Goal: Information Seeking & Learning: Learn about a topic

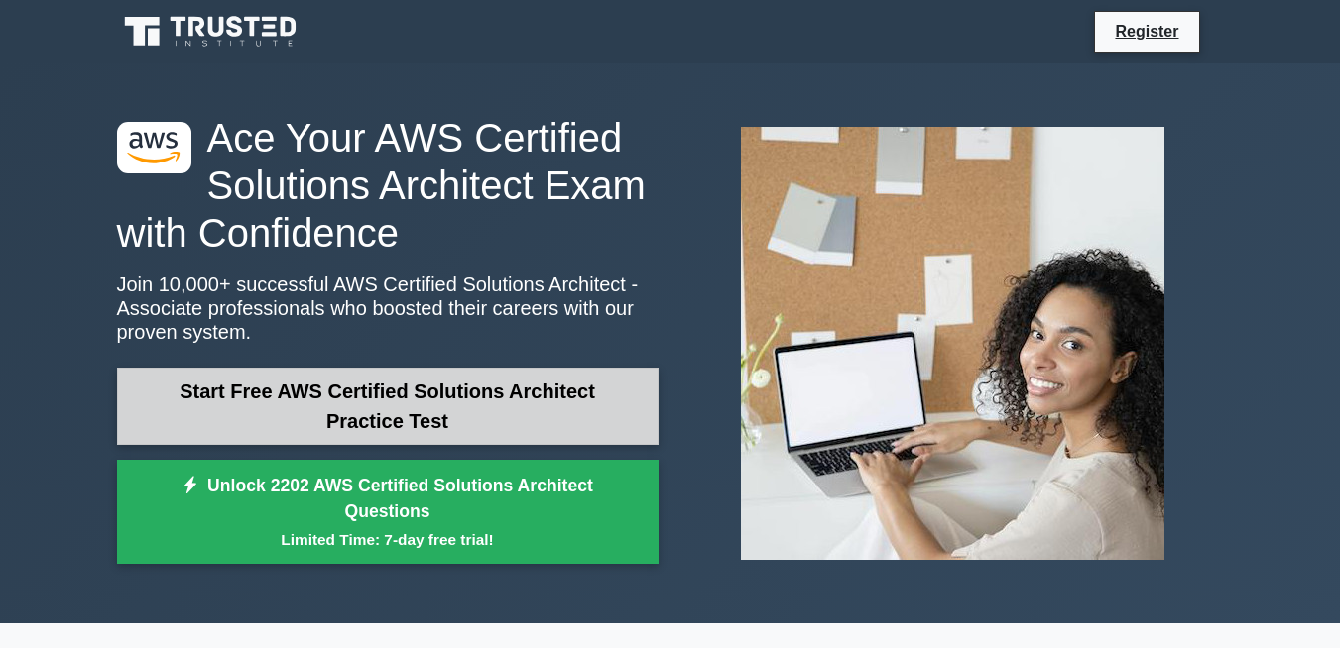
click at [596, 440] on link "Start Free AWS Certified Solutions Architect Practice Test" at bounding box center [387, 406] width 541 height 77
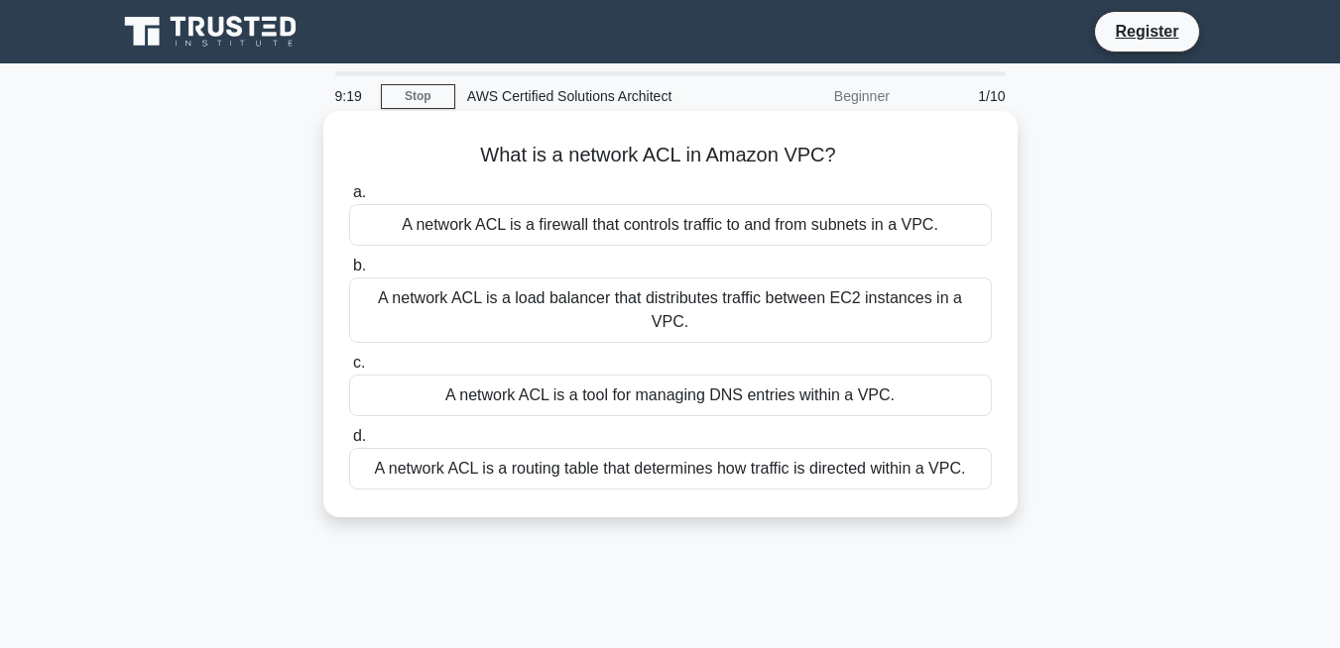
click at [914, 240] on div "A network ACL is a firewall that controls traffic to and from subnets in a VPC." at bounding box center [670, 225] width 643 height 42
click at [349, 199] on input "a. A network ACL is a firewall that controls traffic to and from subnets in a V…" at bounding box center [349, 192] width 0 height 13
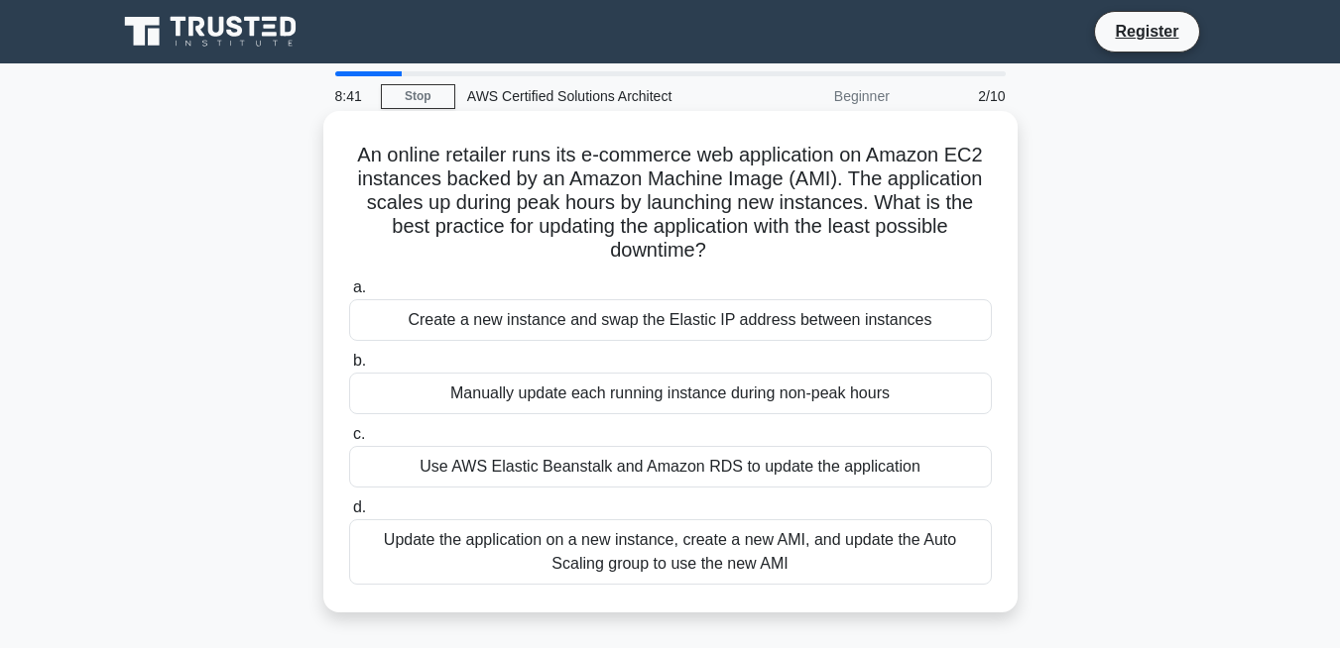
click at [928, 564] on div "Update the application on a new instance, create a new AMI, and update the Auto…" at bounding box center [670, 552] width 643 height 65
click at [349, 515] on input "d. Update the application on a new instance, create a new AMI, and update the A…" at bounding box center [349, 508] width 0 height 13
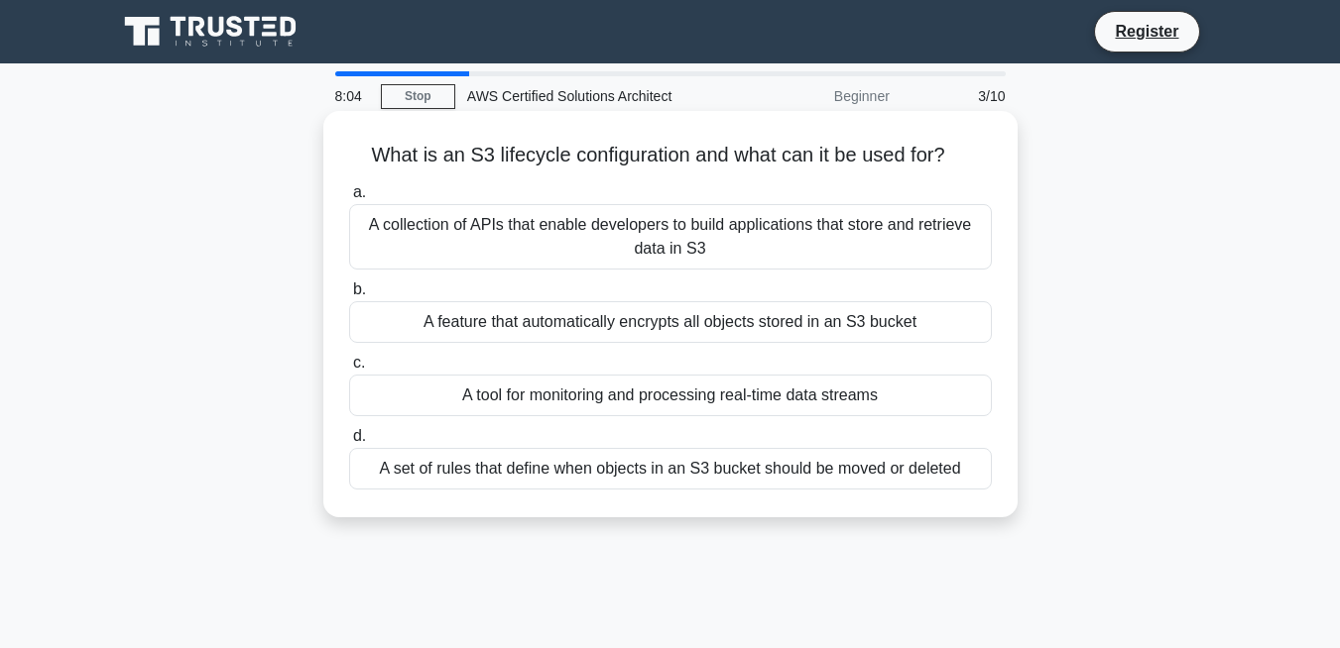
click at [761, 475] on div "A set of rules that define when objects in an S3 bucket should be moved or dele…" at bounding box center [670, 469] width 643 height 42
click at [349, 443] on input "d. A set of rules that define when objects in an S3 bucket should be moved or d…" at bounding box center [349, 436] width 0 height 13
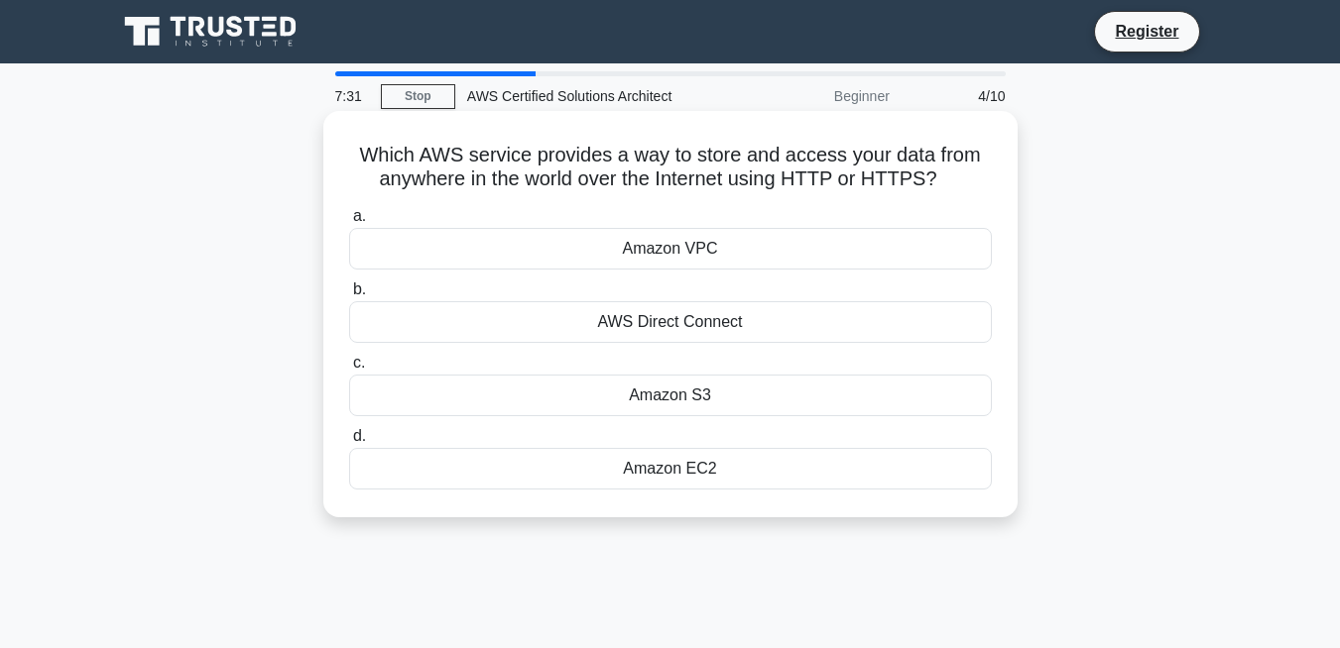
click at [705, 405] on div "Amazon S3" at bounding box center [670, 396] width 643 height 42
click at [349, 370] on input "c. Amazon S3" at bounding box center [349, 363] width 0 height 13
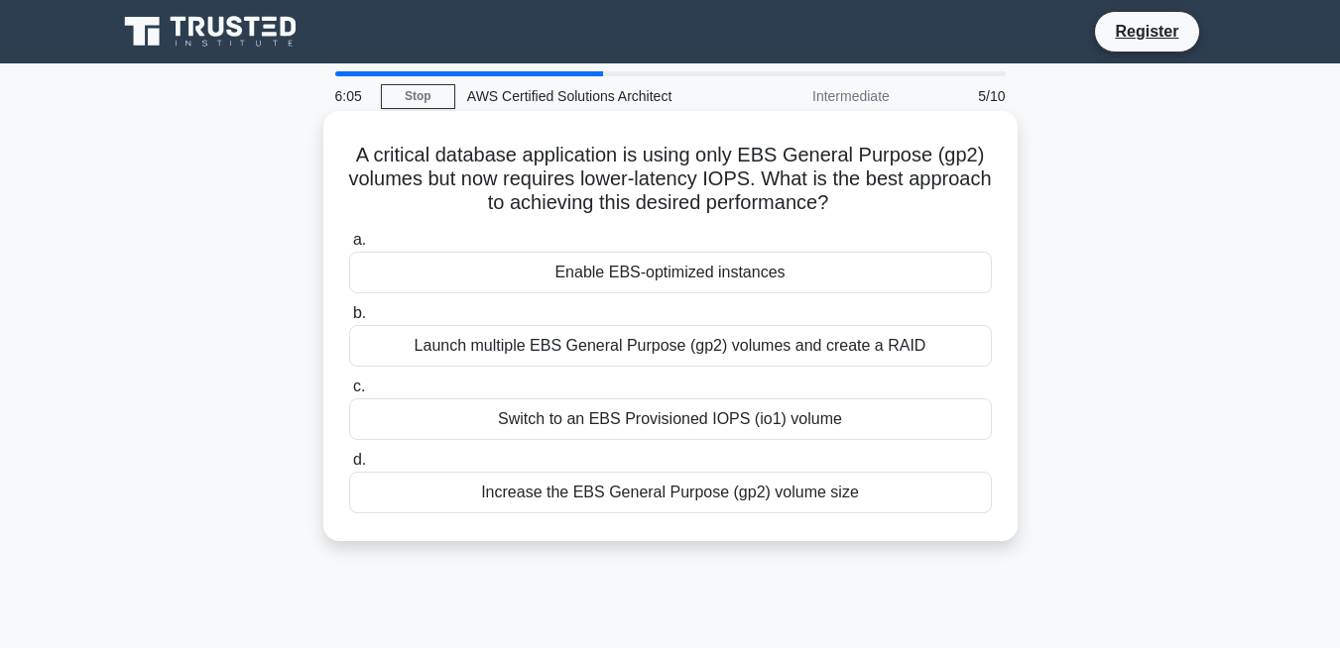
click at [859, 427] on div "Switch to an EBS Provisioned IOPS (io1) volume" at bounding box center [670, 420] width 643 height 42
click at [349, 394] on input "c. Switch to an EBS Provisioned IOPS (io1) volume" at bounding box center [349, 387] width 0 height 13
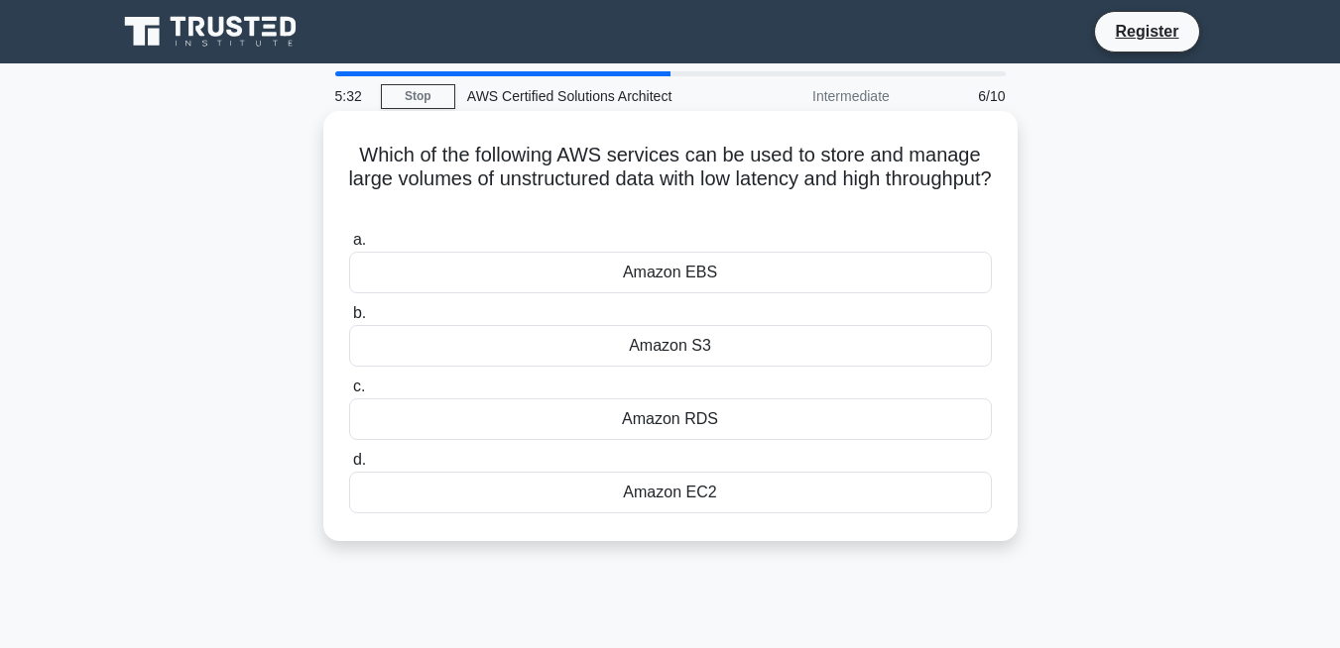
click at [814, 340] on div "Amazon S3" at bounding box center [670, 346] width 643 height 42
click at [349, 320] on input "b. Amazon S3" at bounding box center [349, 313] width 0 height 13
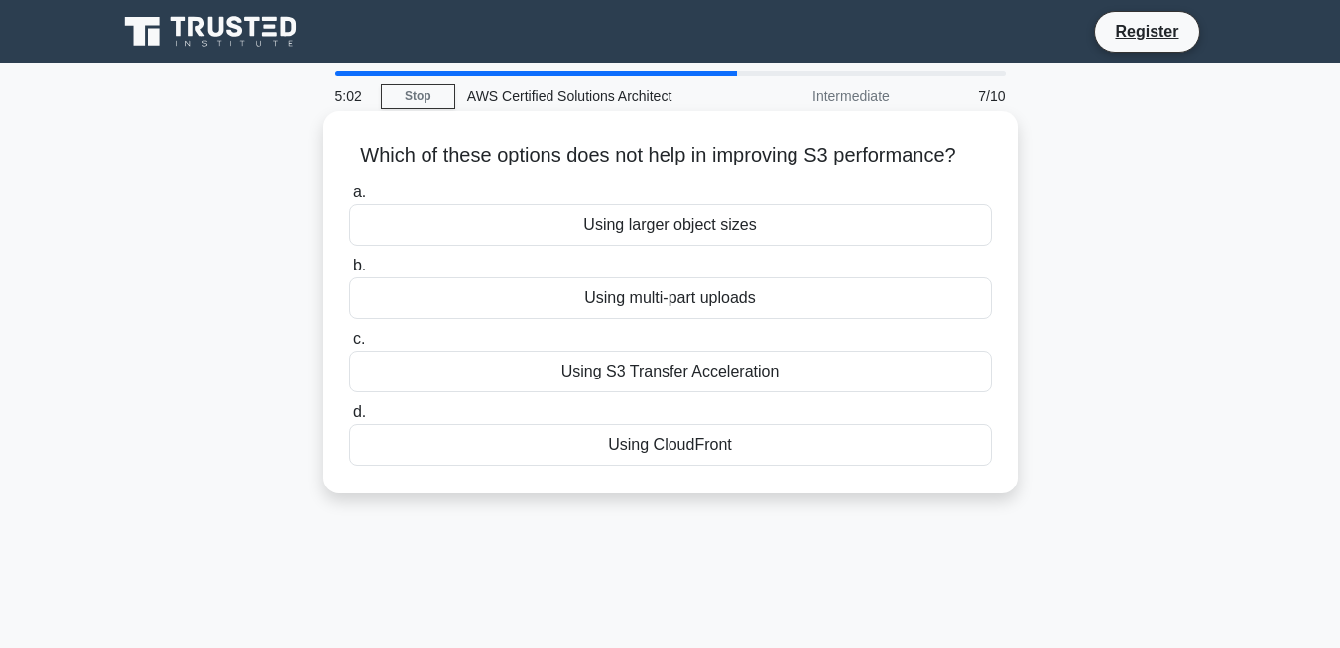
click at [918, 362] on div "Using S3 Transfer Acceleration" at bounding box center [670, 372] width 643 height 42
click at [349, 346] on input "c. Using S3 Transfer Acceleration" at bounding box center [349, 339] width 0 height 13
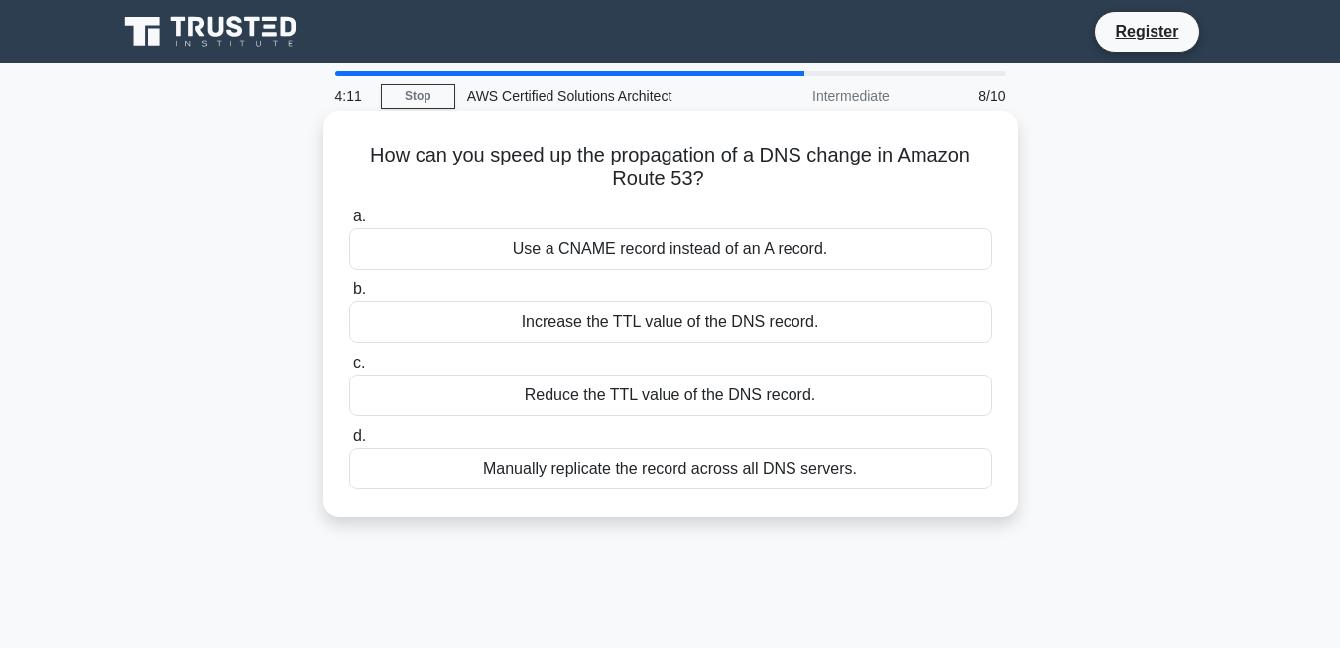
click at [907, 324] on div "Increase the TTL value of the DNS record." at bounding box center [670, 322] width 643 height 42
click at [349, 296] on input "b. Increase the TTL value of the DNS record." at bounding box center [349, 290] width 0 height 13
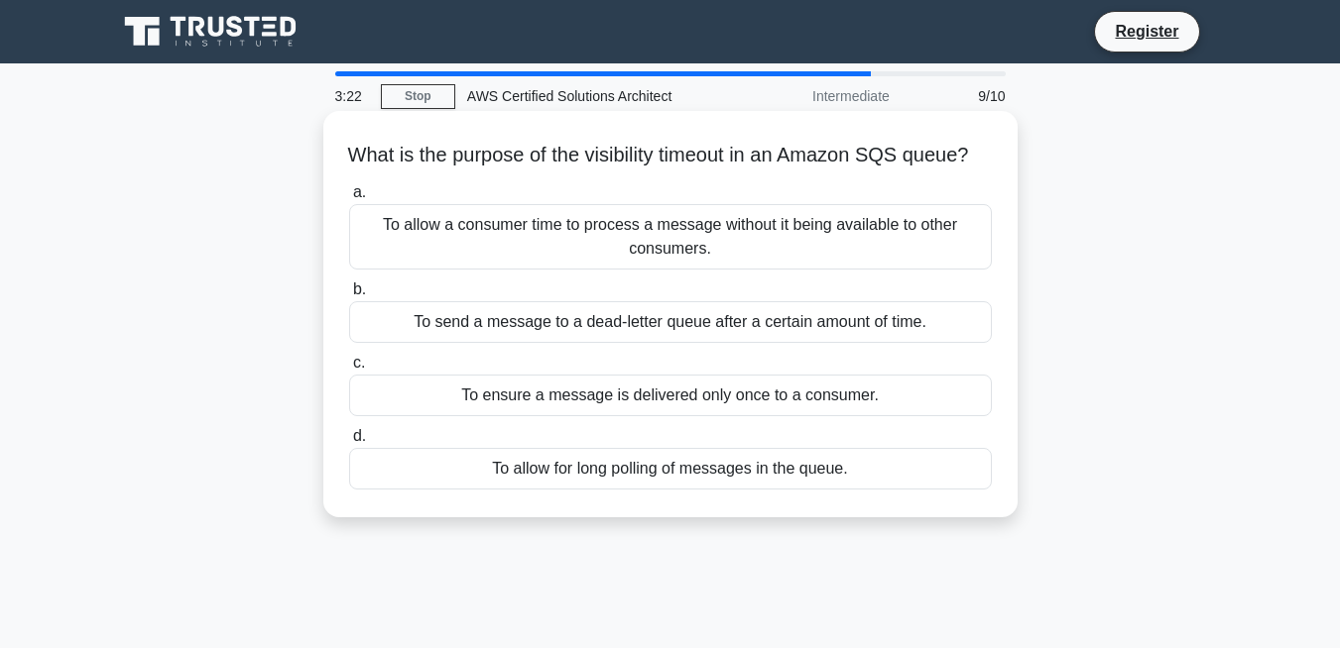
click at [949, 265] on div "To allow a consumer time to process a message without it being available to oth…" at bounding box center [670, 236] width 643 height 65
click at [349, 199] on input "a. To allow a consumer time to process a message without it being available to …" at bounding box center [349, 192] width 0 height 13
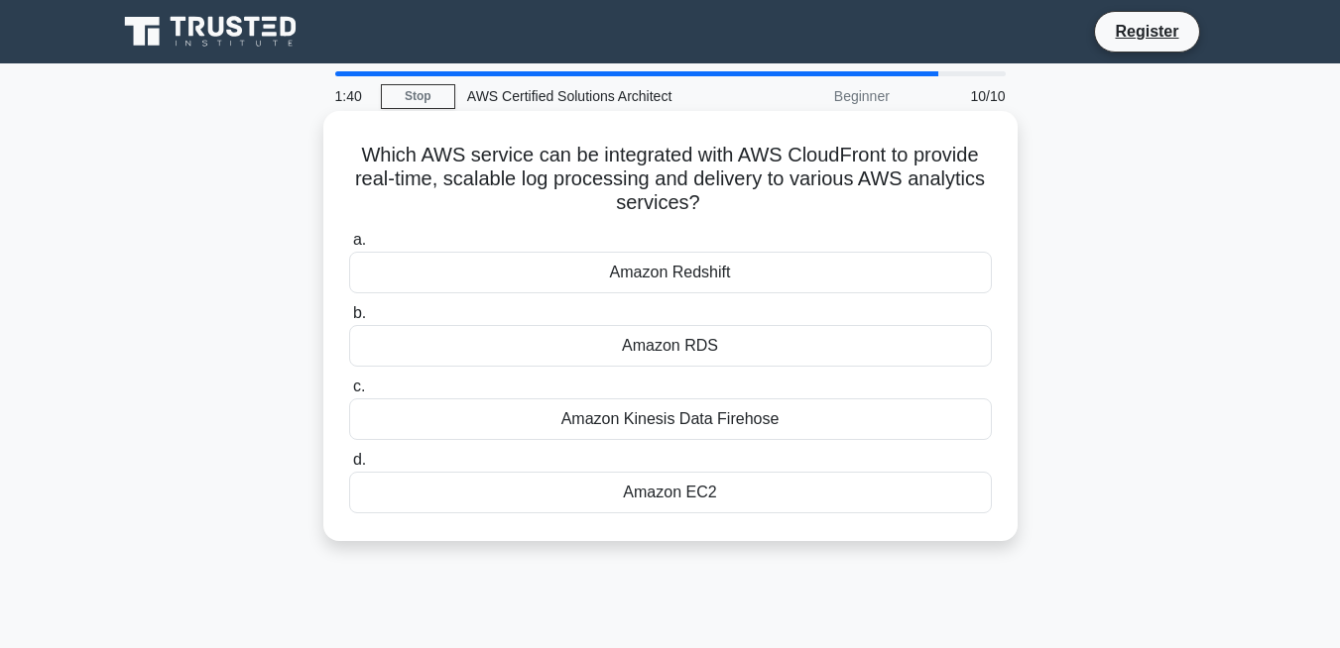
click at [818, 416] on div "Amazon Kinesis Data Firehose" at bounding box center [670, 420] width 643 height 42
click at [349, 394] on input "c. Amazon Kinesis Data Firehose" at bounding box center [349, 387] width 0 height 13
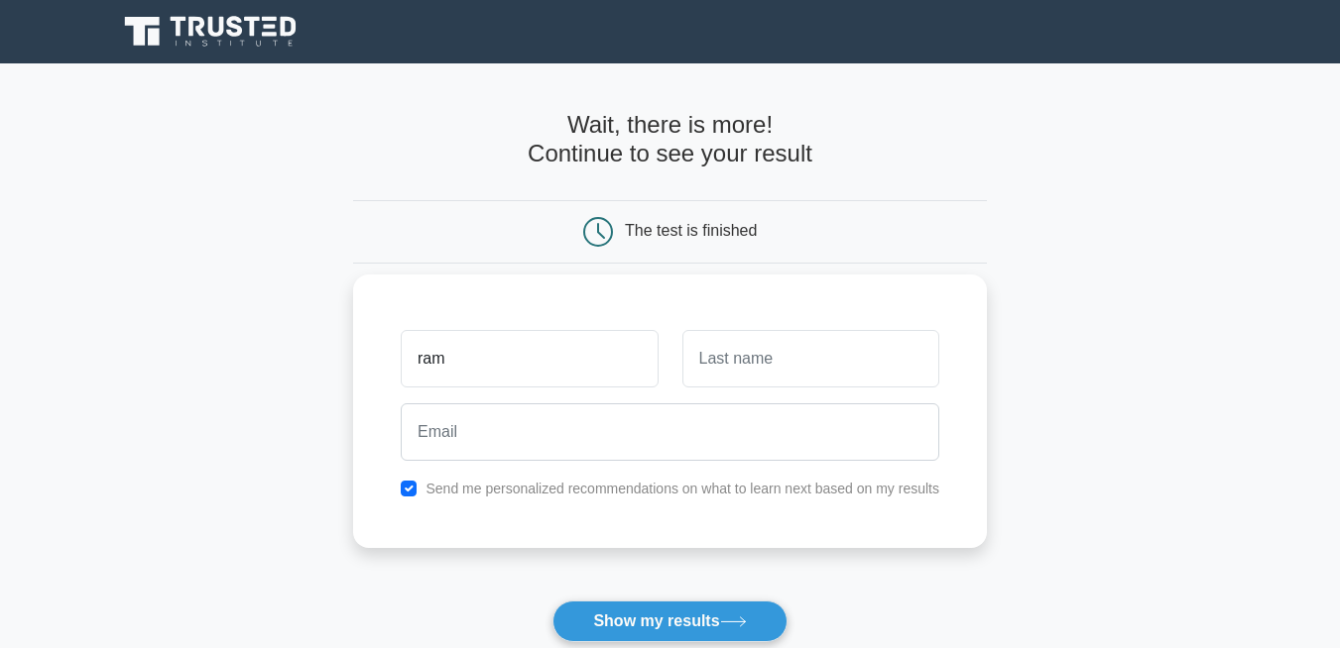
type input "ram"
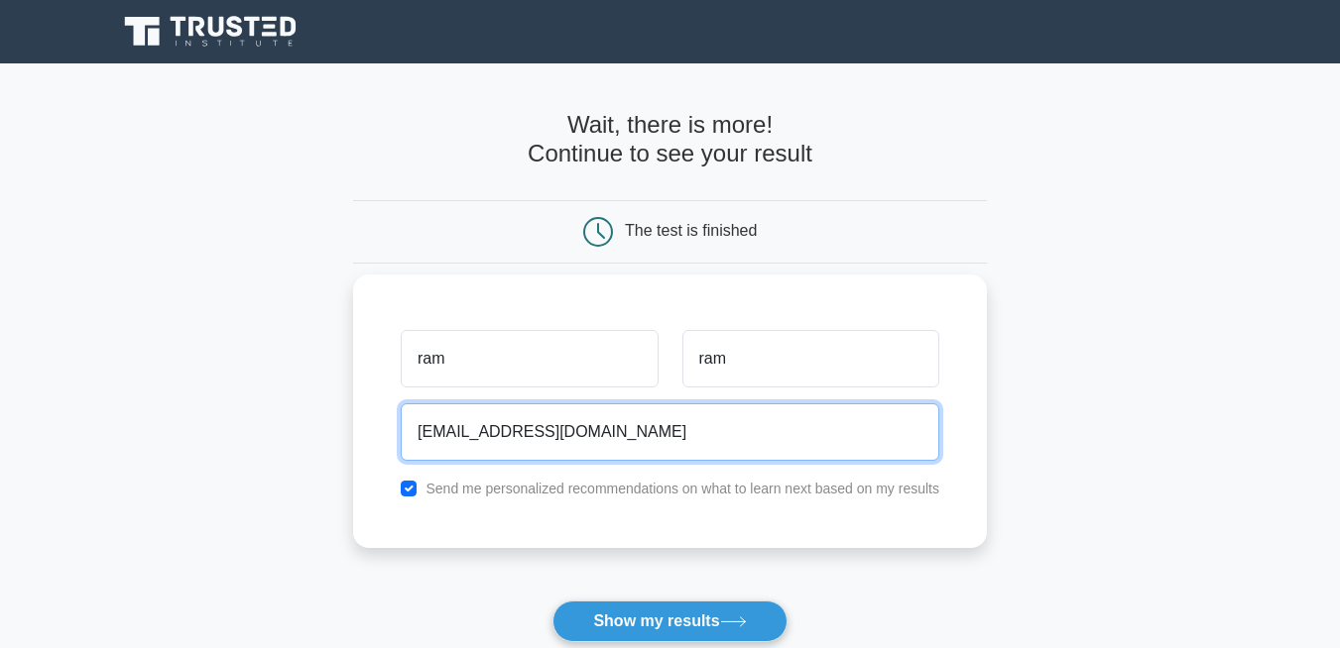
type input "ganeshgunnu2408@gmail.com"
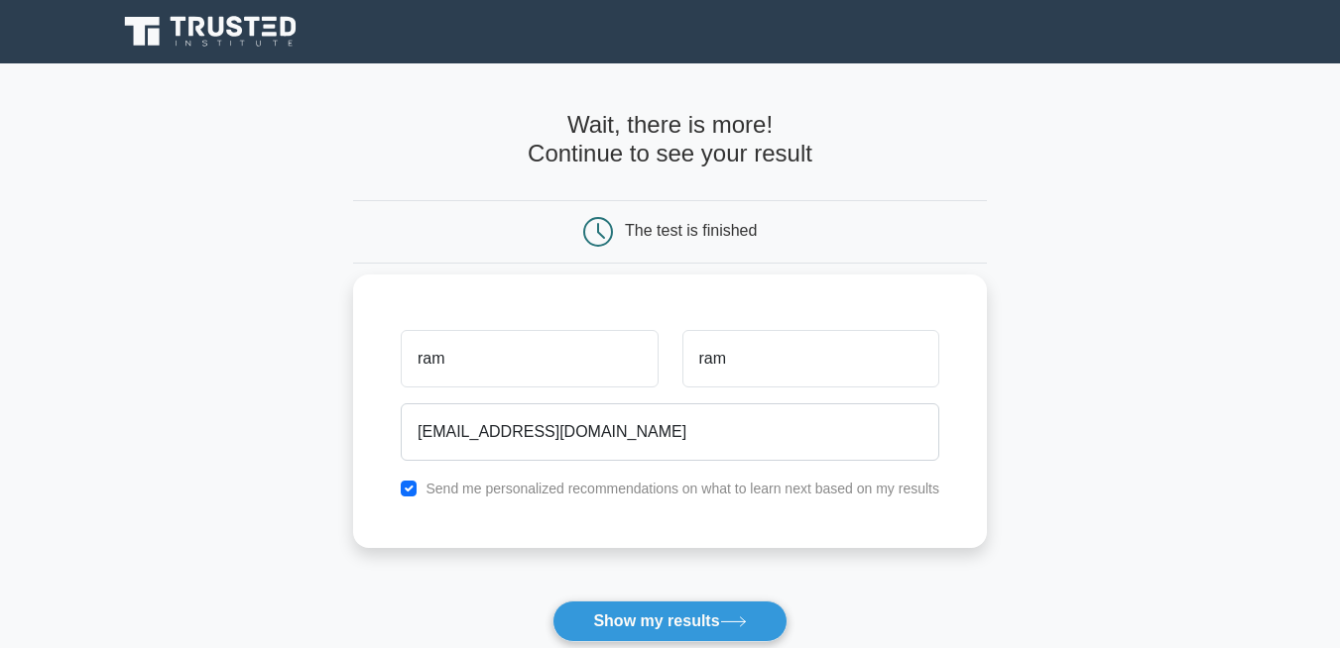
click at [399, 488] on div "Send me personalized recommendations on what to learn next based on my results" at bounding box center [670, 489] width 562 height 24
click at [415, 482] on input "checkbox" at bounding box center [409, 489] width 16 height 16
checkbox input "false"
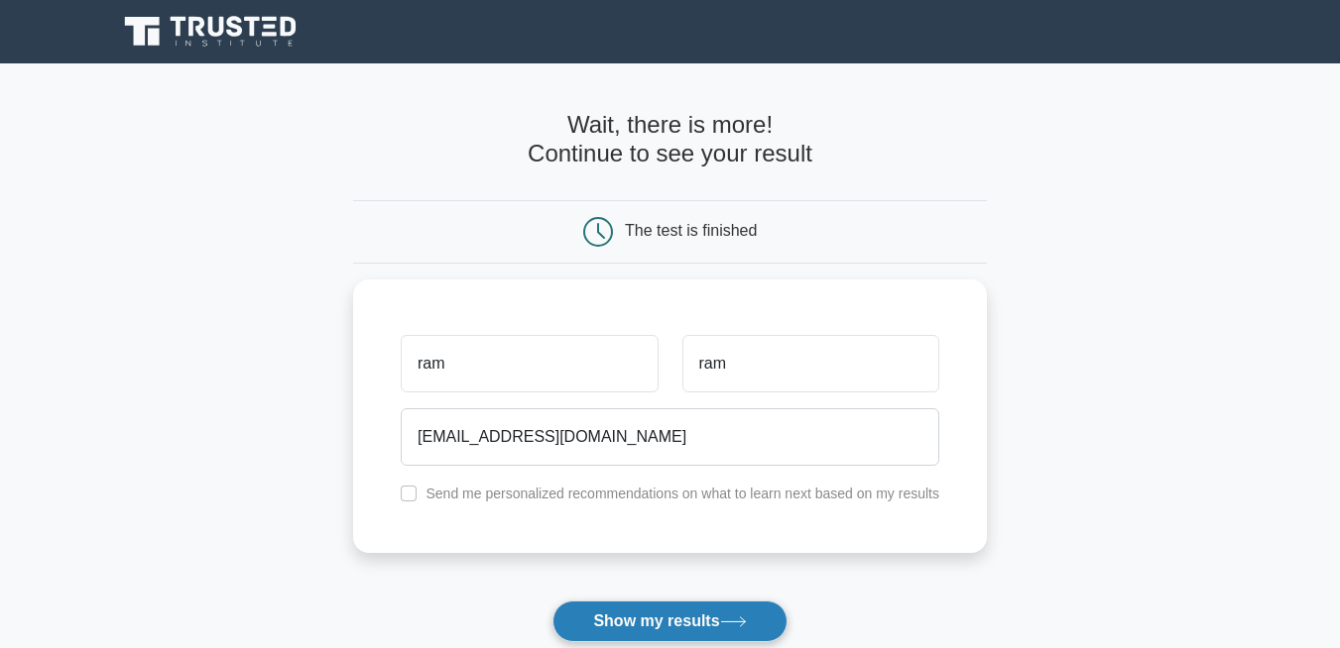
click at [659, 625] on button "Show my results" at bounding box center [669, 622] width 234 height 42
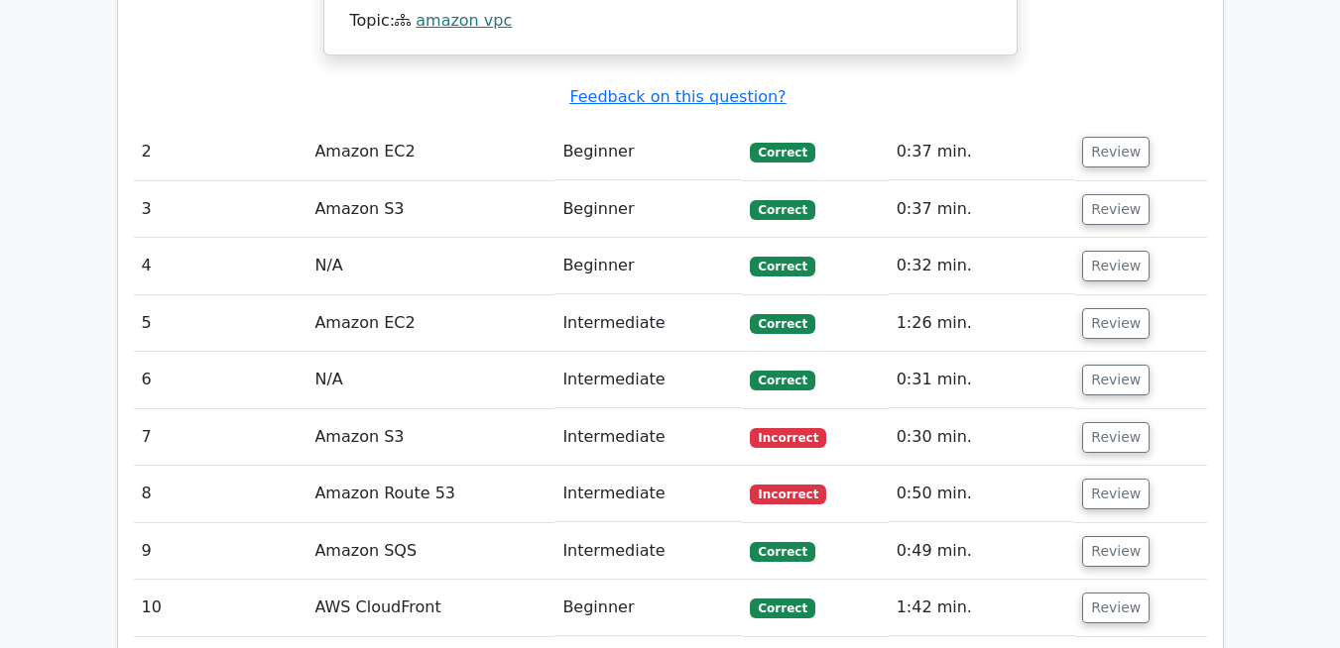
scroll to position [2261, 0]
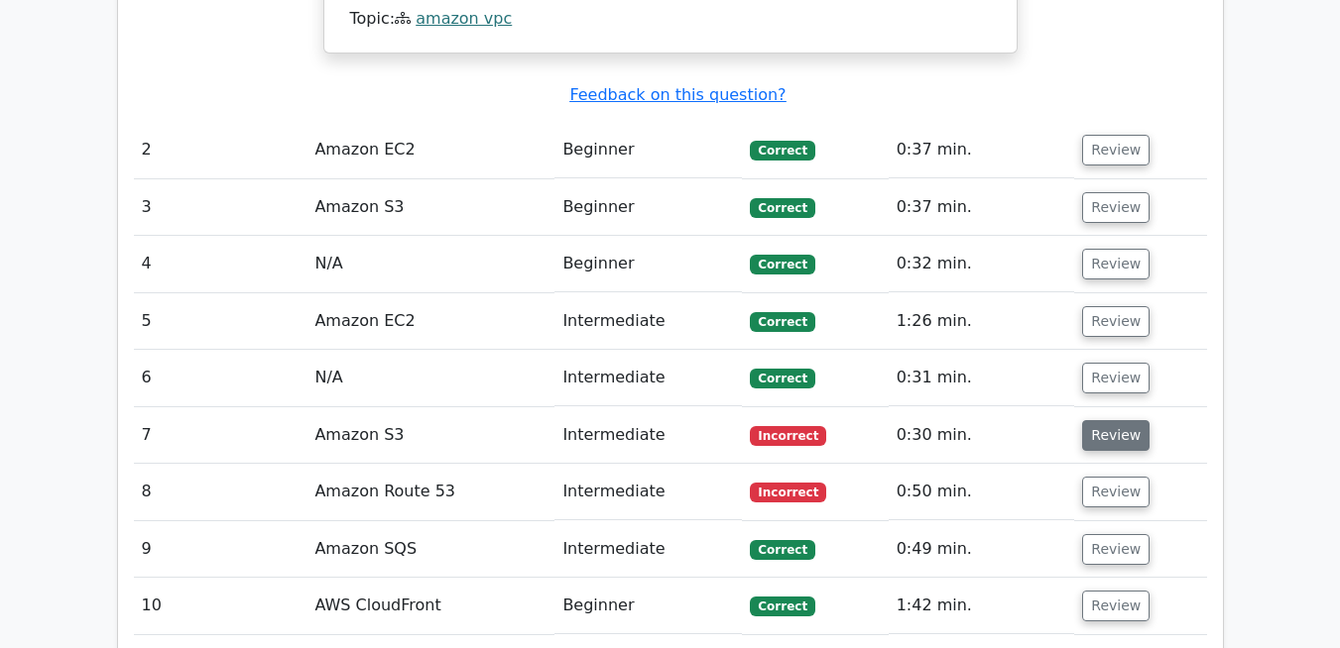
click at [1120, 420] on button "Review" at bounding box center [1115, 435] width 67 height 31
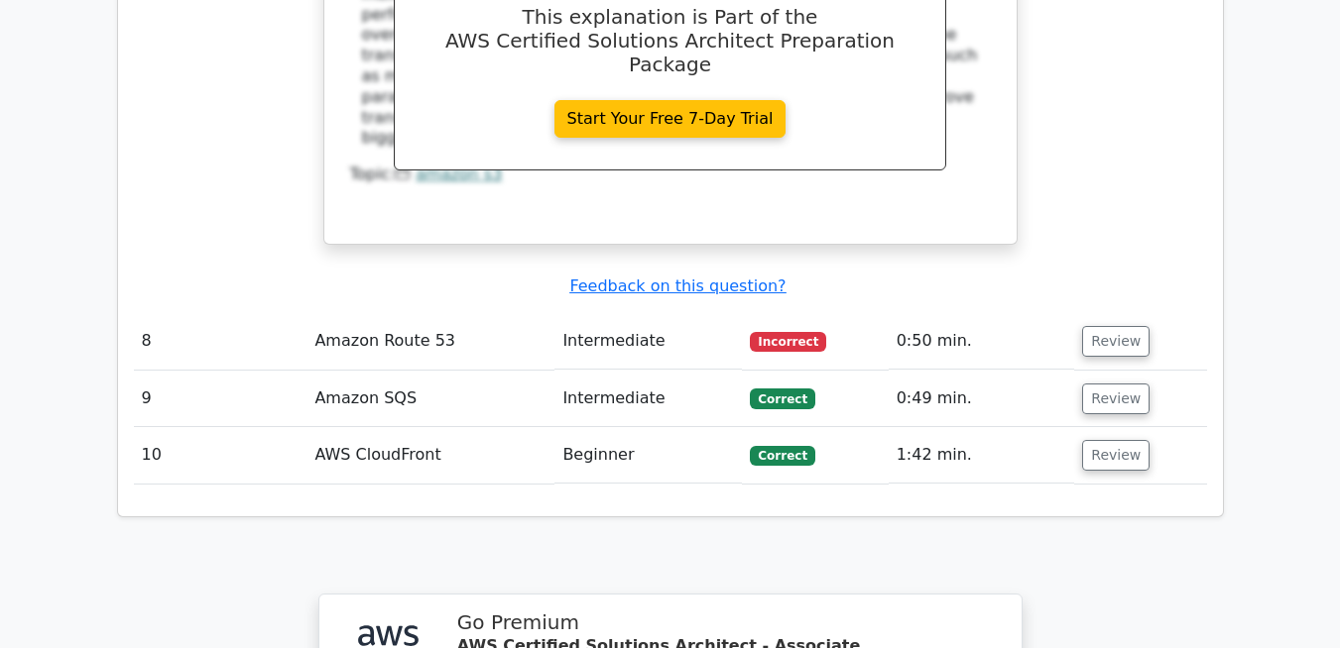
scroll to position [3213, 0]
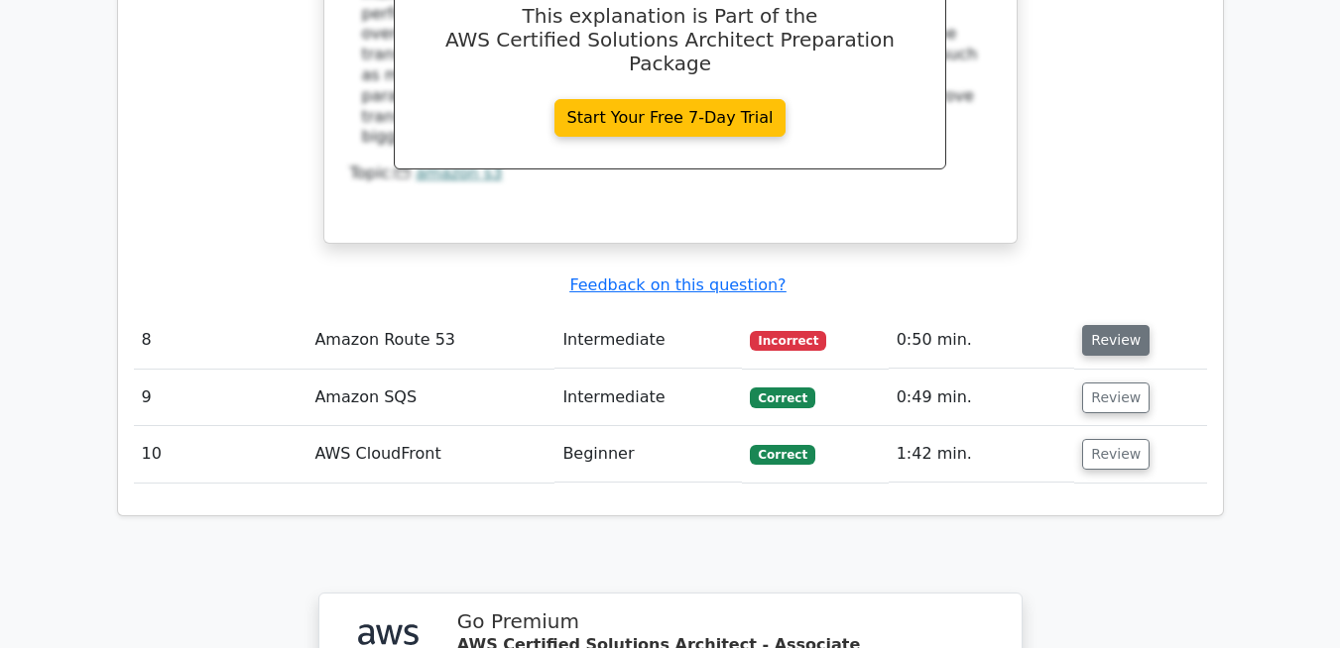
click at [1119, 325] on button "Review" at bounding box center [1115, 340] width 67 height 31
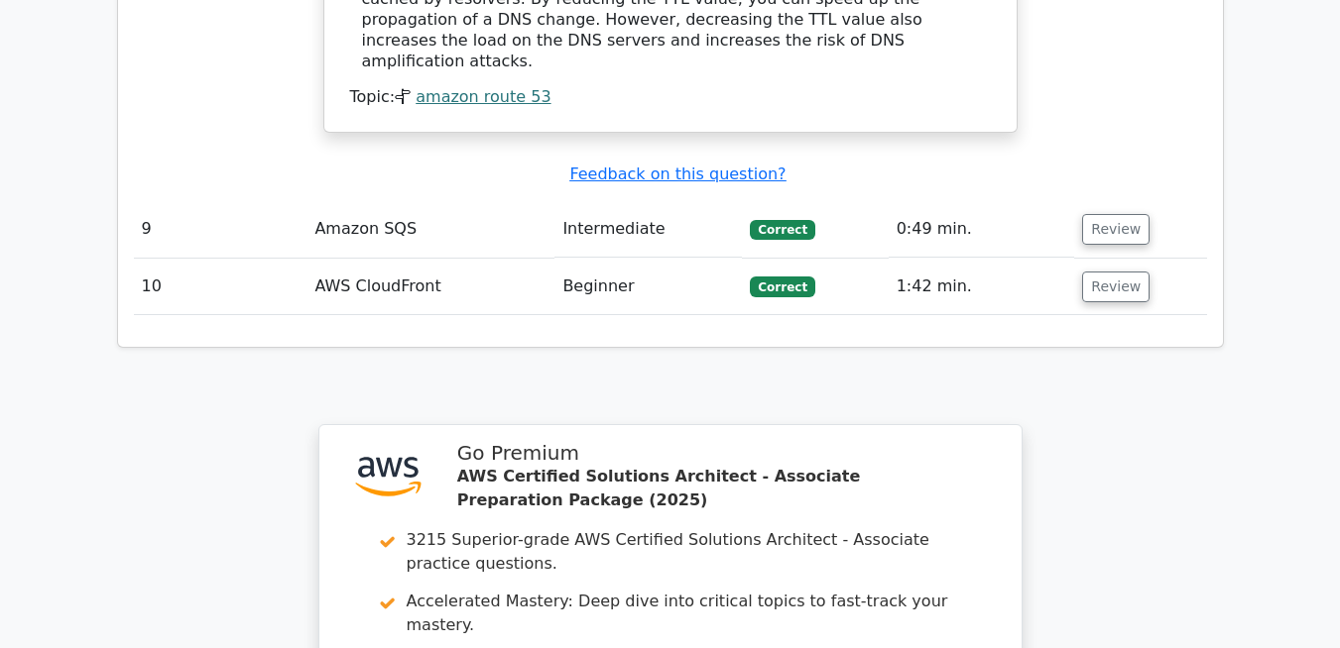
scroll to position [4045, 0]
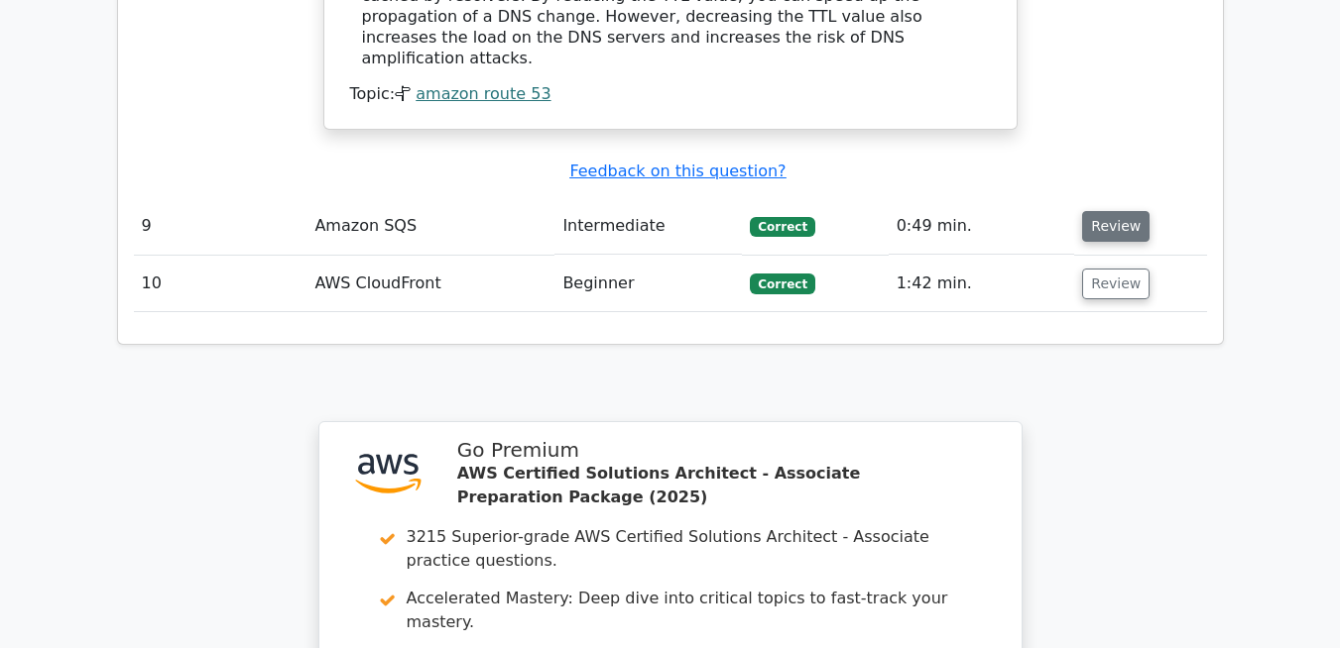
click at [1113, 211] on button "Review" at bounding box center [1115, 226] width 67 height 31
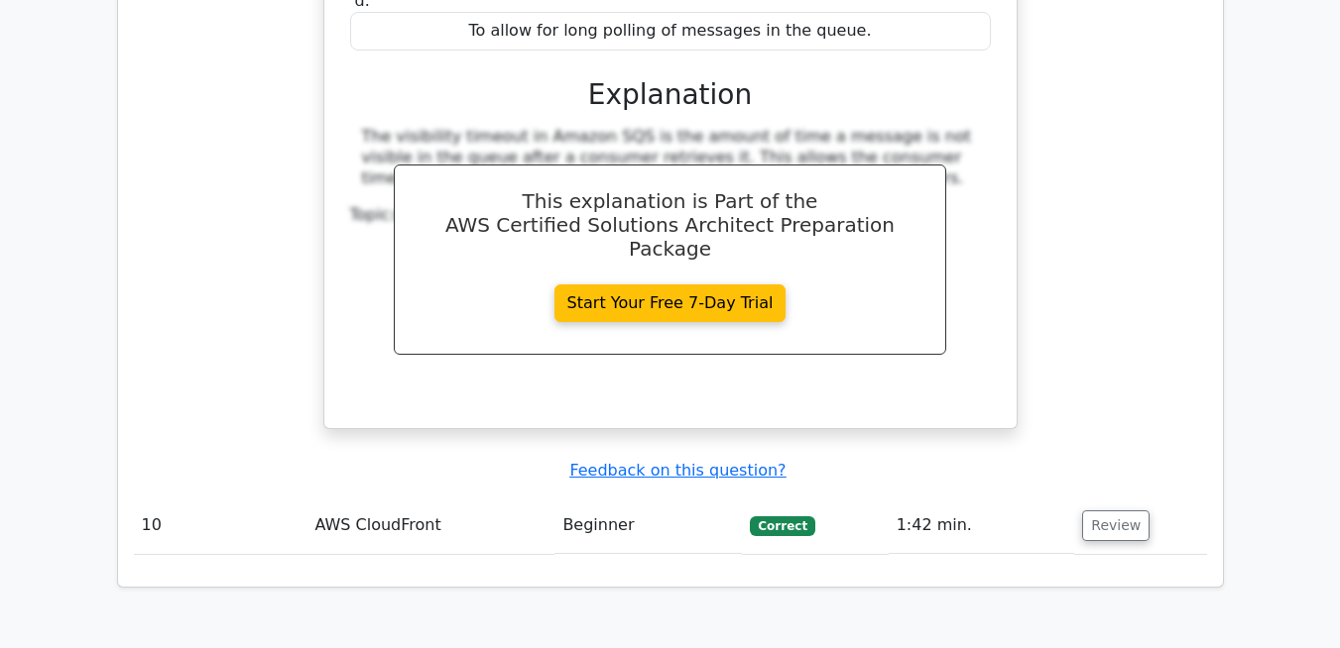
scroll to position [4878, 0]
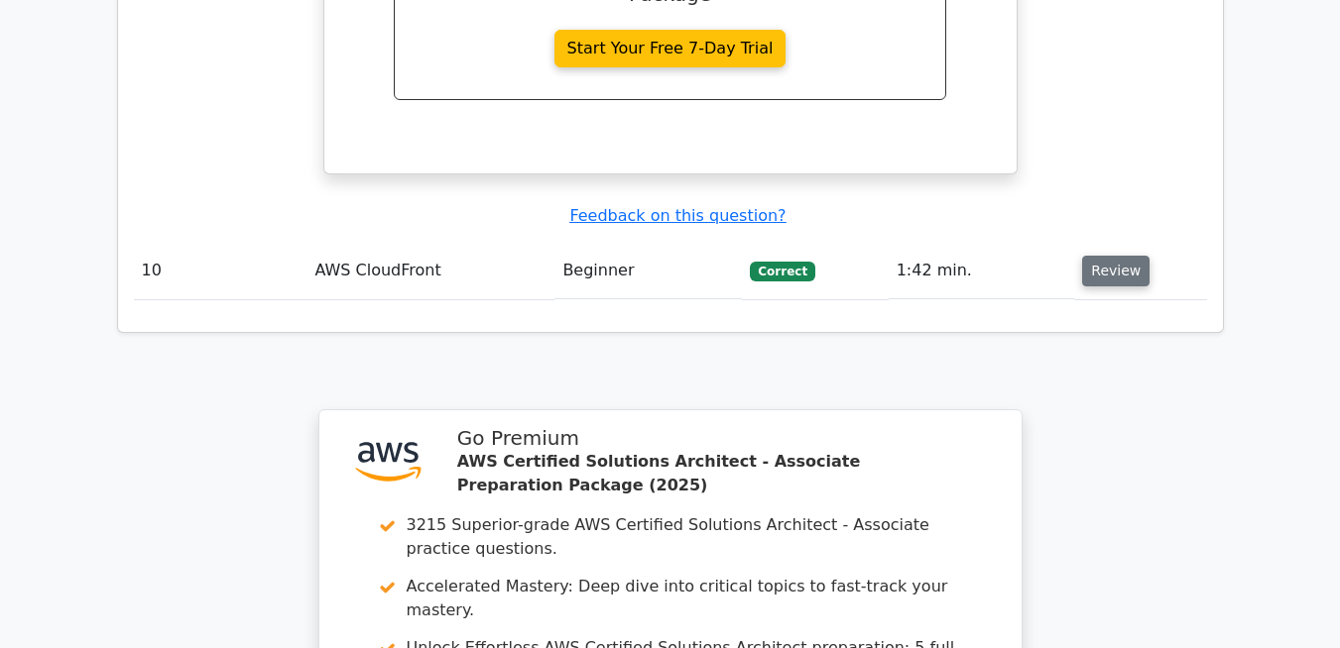
click at [1114, 256] on button "Review" at bounding box center [1115, 271] width 67 height 31
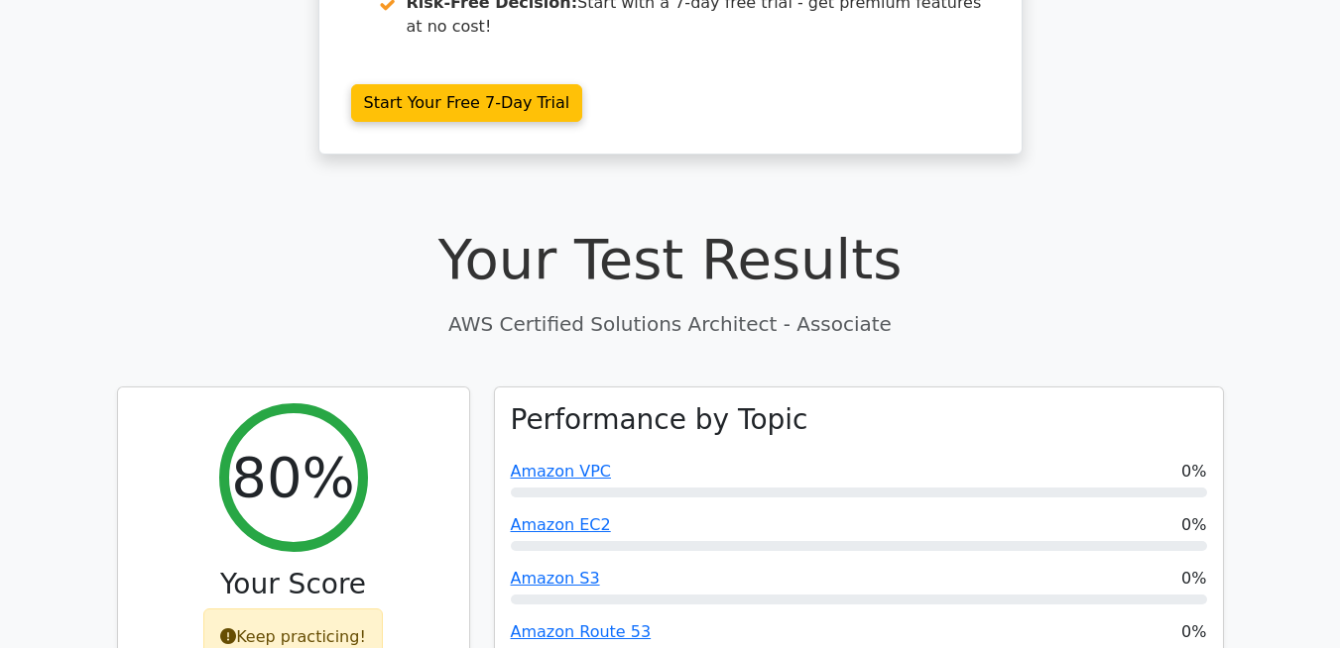
scroll to position [0, 0]
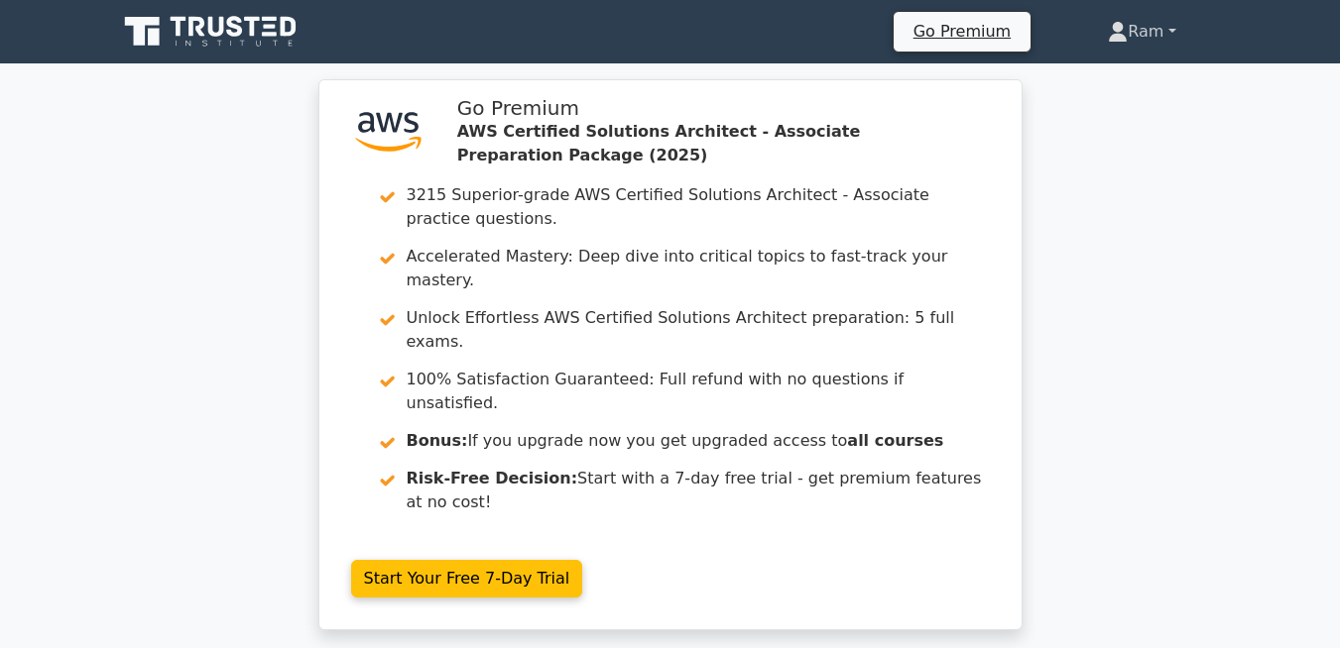
click at [1148, 35] on link "Ram" at bounding box center [1141, 32] width 163 height 40
click at [196, 16] on icon at bounding box center [212, 32] width 190 height 38
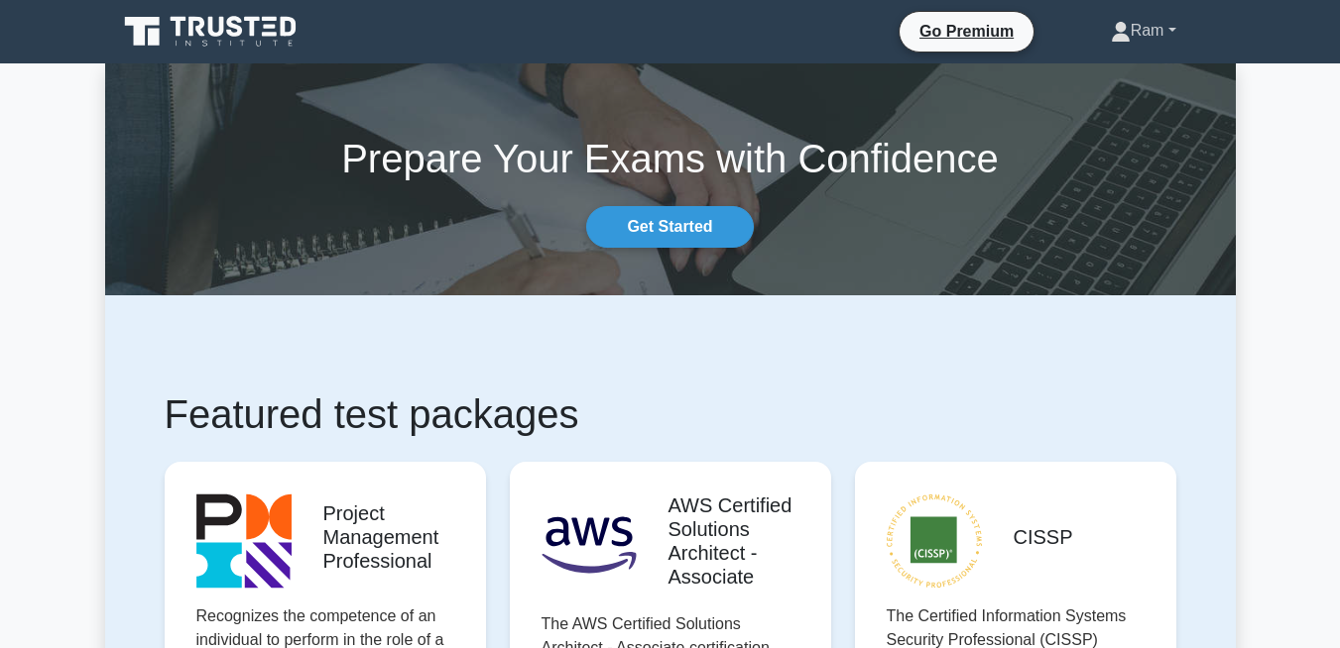
click at [1152, 23] on link "Ram" at bounding box center [1143, 31] width 161 height 40
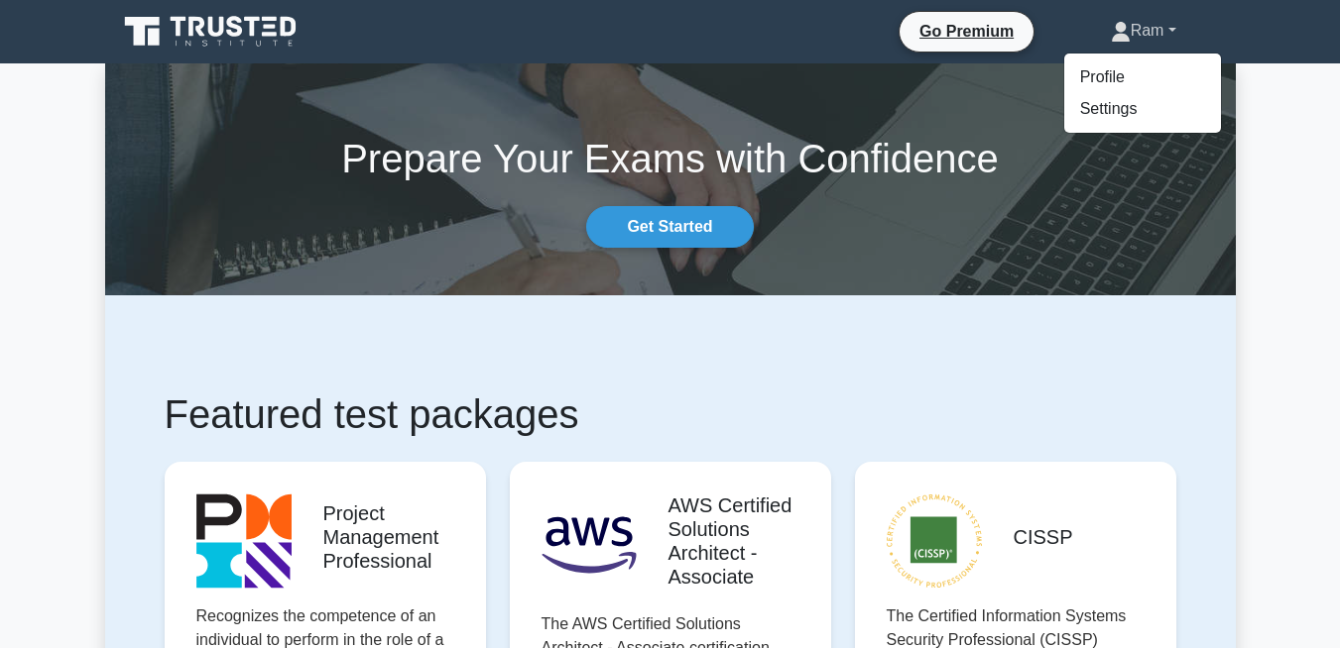
click at [1152, 23] on link "Ram" at bounding box center [1143, 31] width 161 height 40
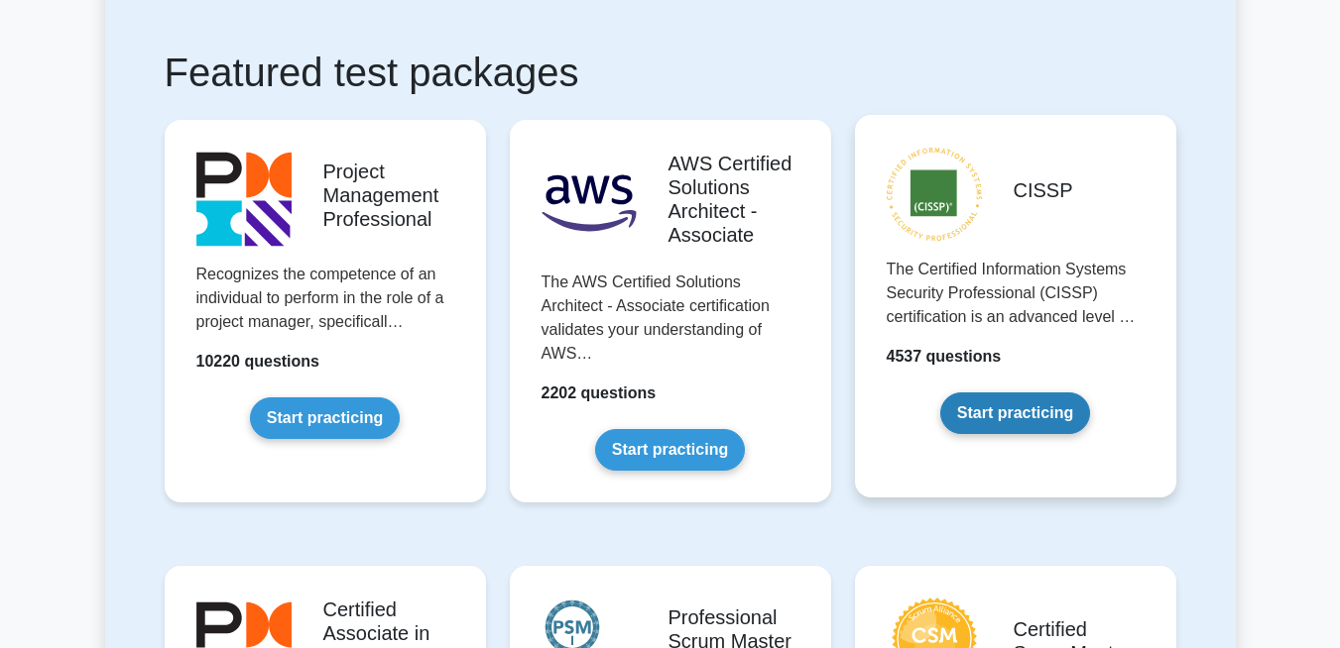
scroll to position [357, 0]
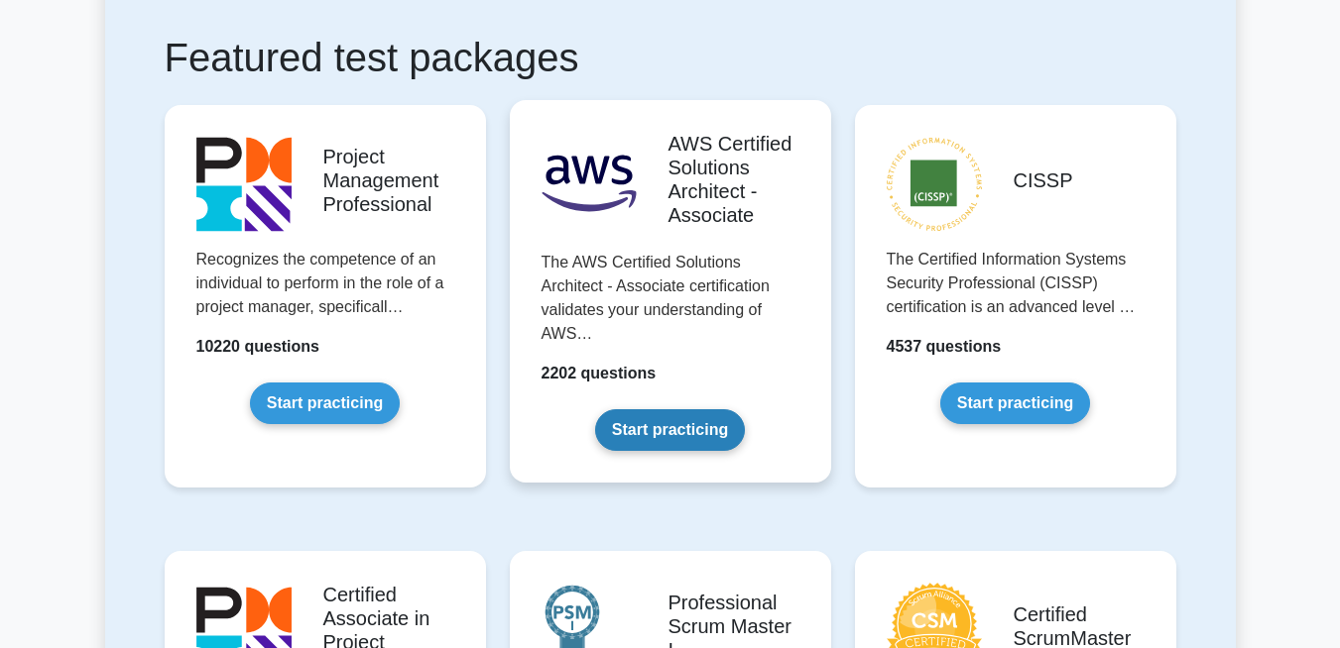
click at [676, 429] on link "Start practicing" at bounding box center [670, 431] width 150 height 42
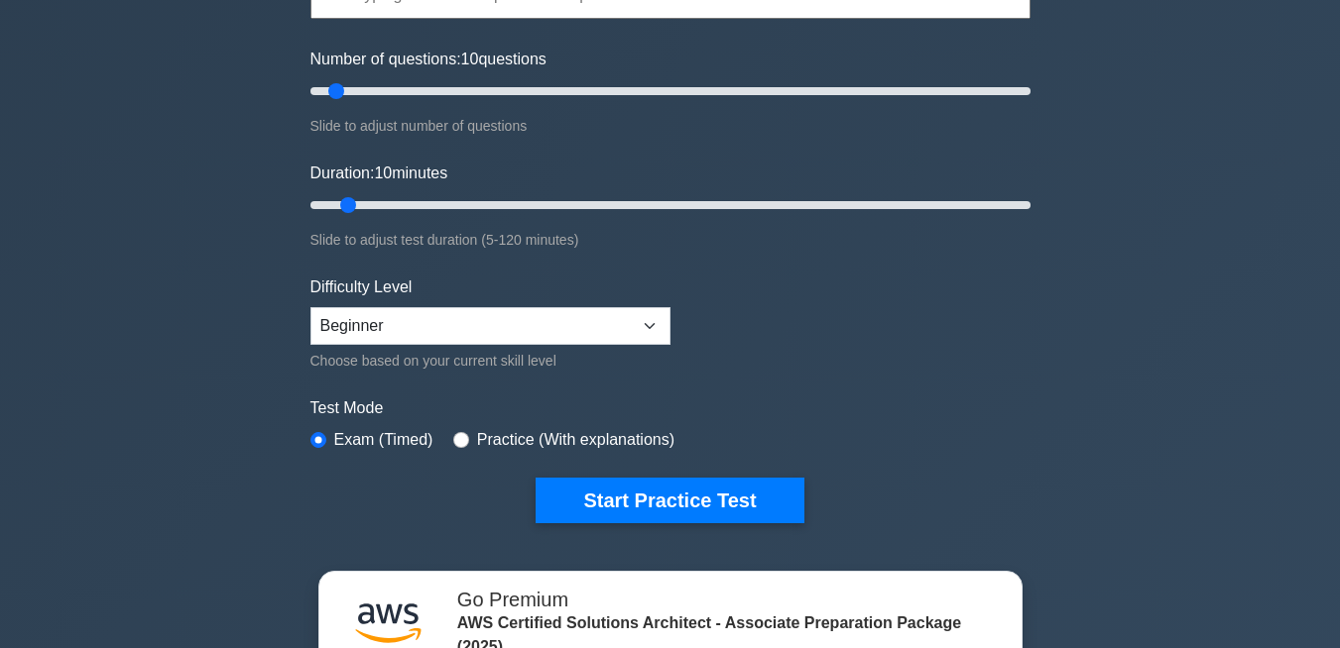
scroll to position [238, 0]
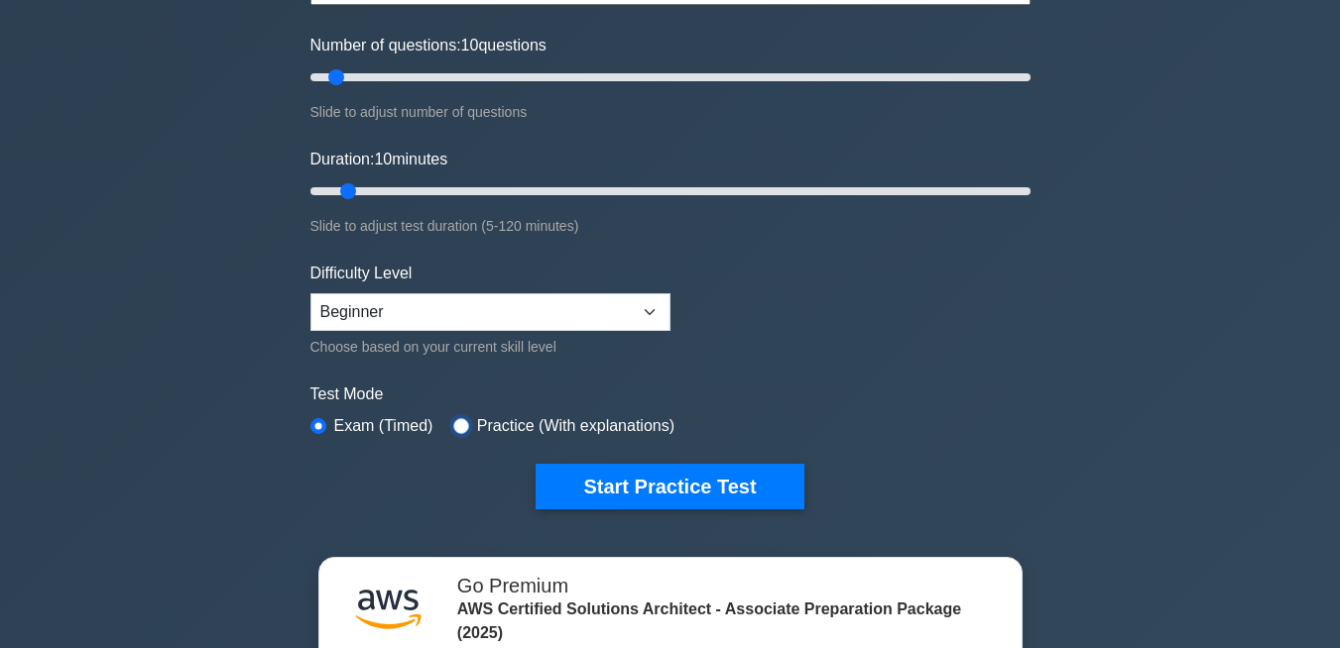
click at [464, 427] on input "radio" at bounding box center [461, 426] width 16 height 16
radio input "true"
click at [327, 433] on div "Exam (Timed)" at bounding box center [371, 426] width 123 height 24
click at [318, 422] on input "radio" at bounding box center [318, 426] width 16 height 16
radio input "true"
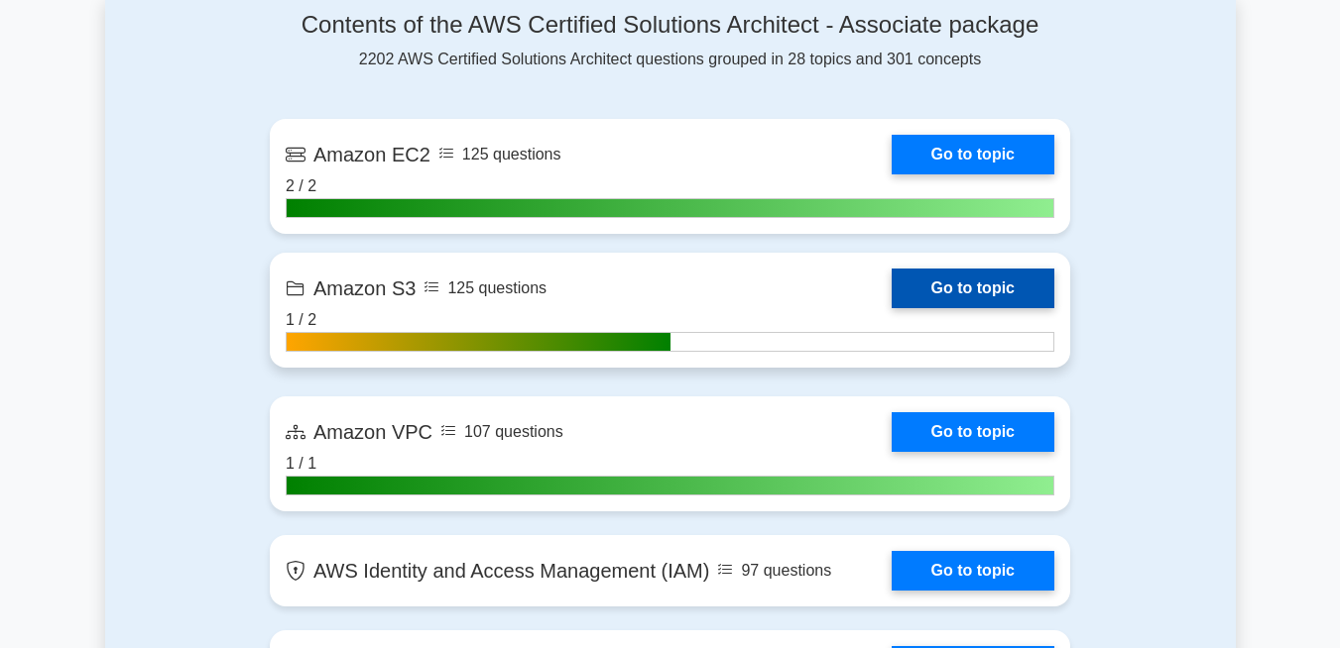
scroll to position [1309, 0]
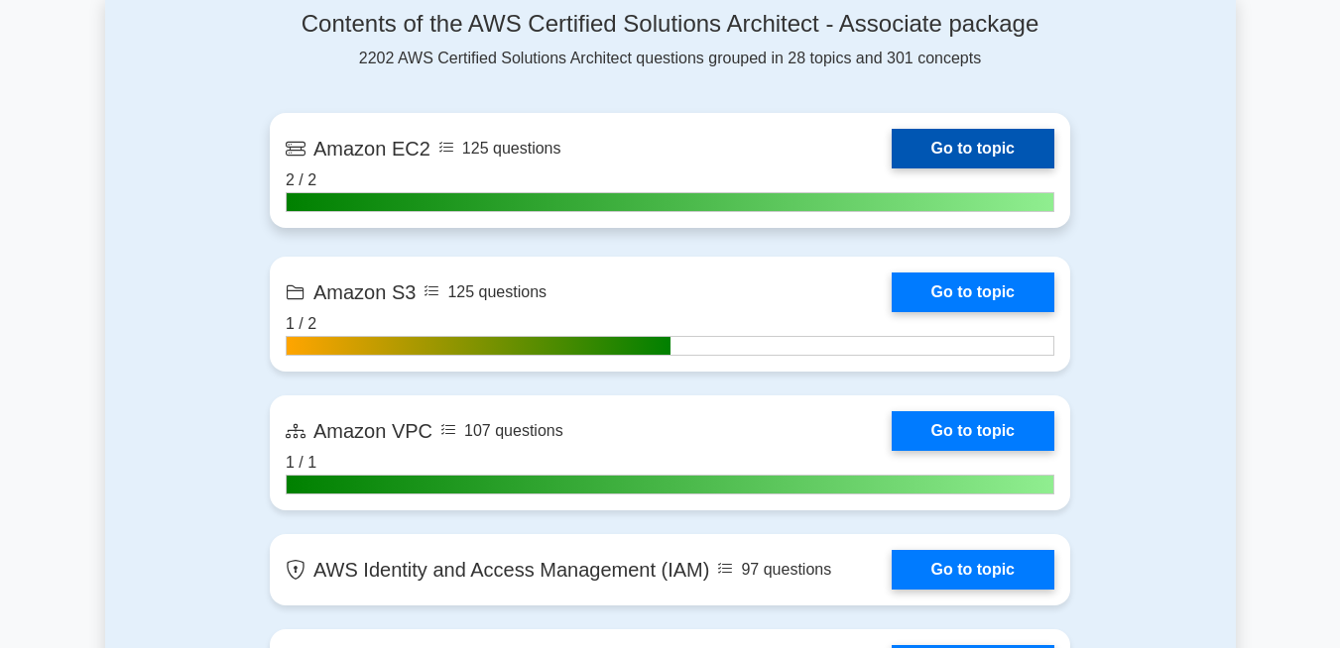
click at [980, 153] on link "Go to topic" at bounding box center [972, 149] width 163 height 40
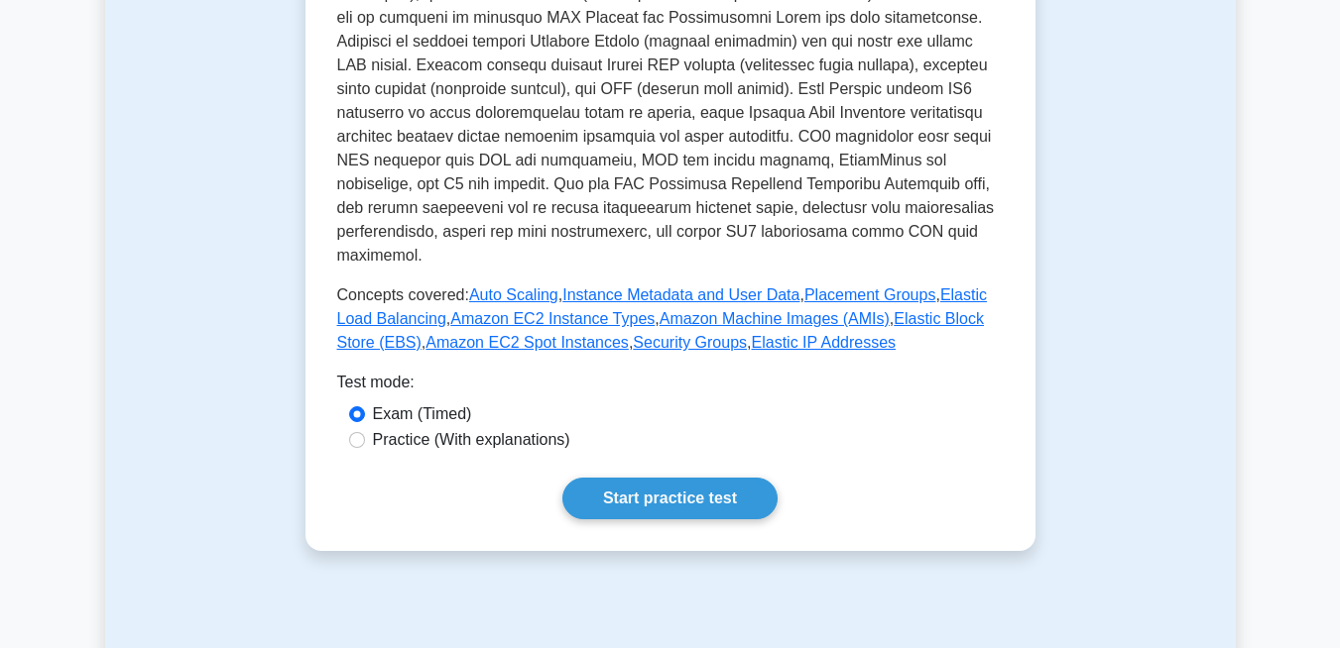
scroll to position [595, 0]
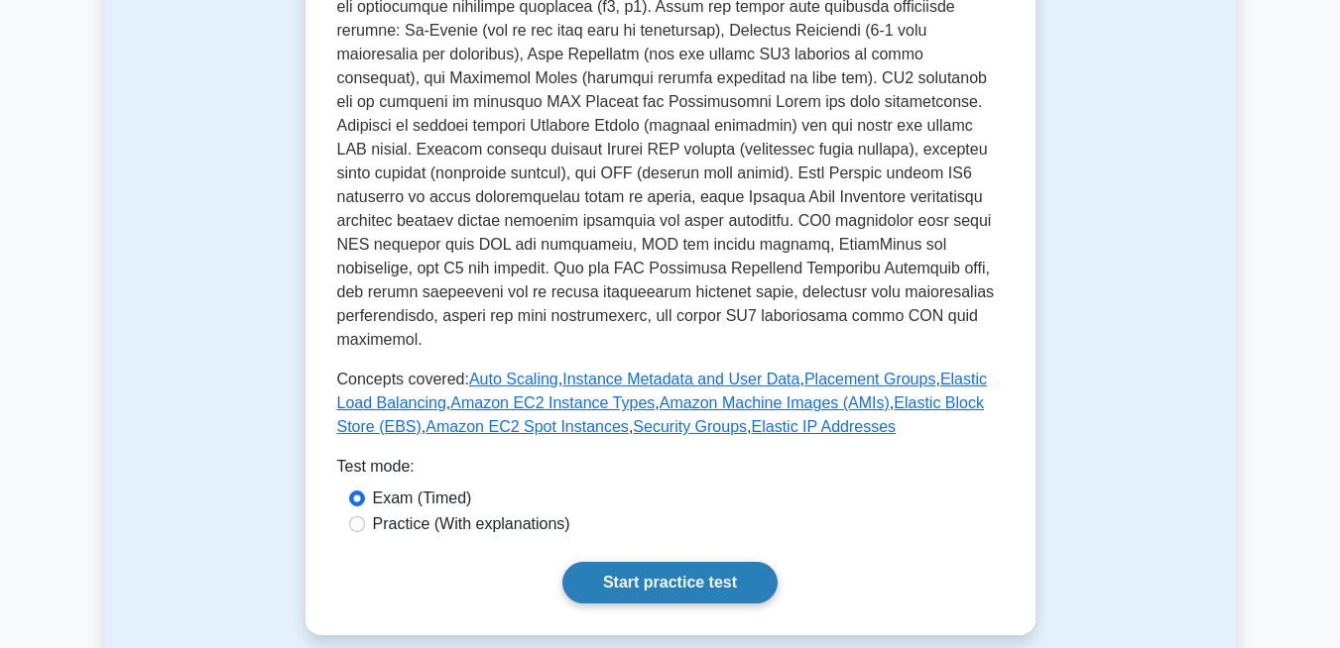
click at [728, 562] on link "Start practice test" at bounding box center [669, 583] width 215 height 42
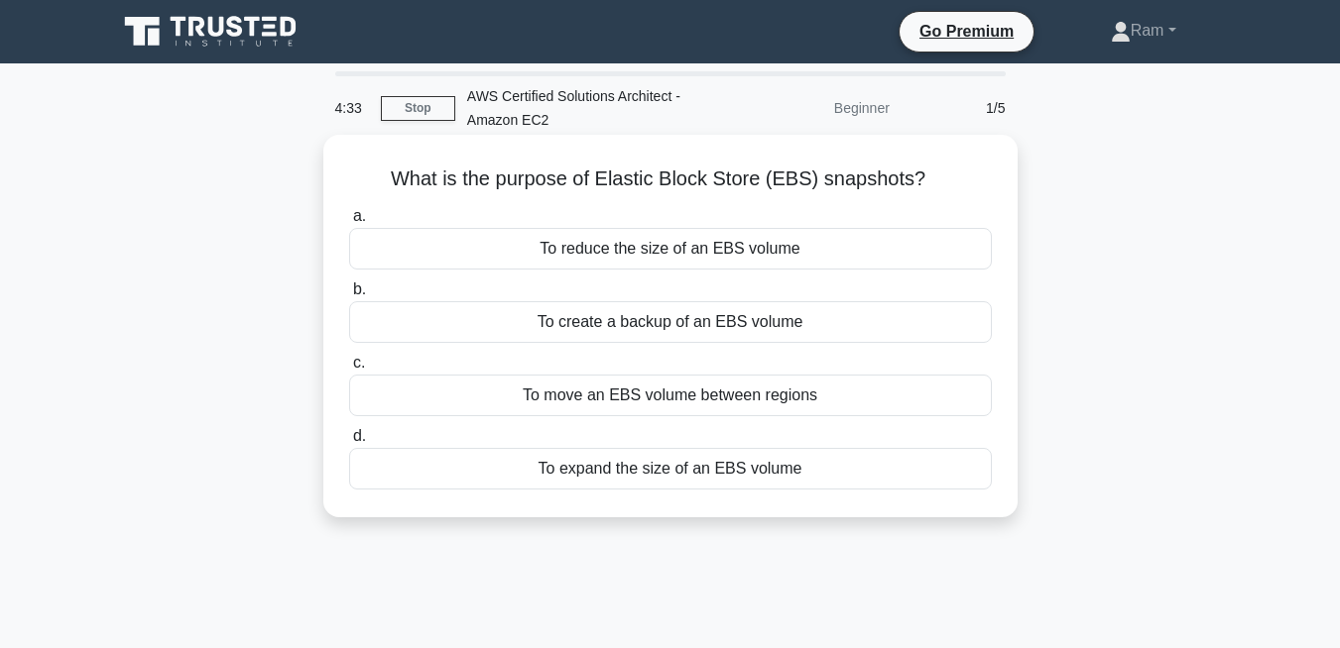
click at [851, 326] on div "To create a backup of an EBS volume" at bounding box center [670, 322] width 643 height 42
click at [349, 296] on input "b. To create a backup of an EBS volume" at bounding box center [349, 290] width 0 height 13
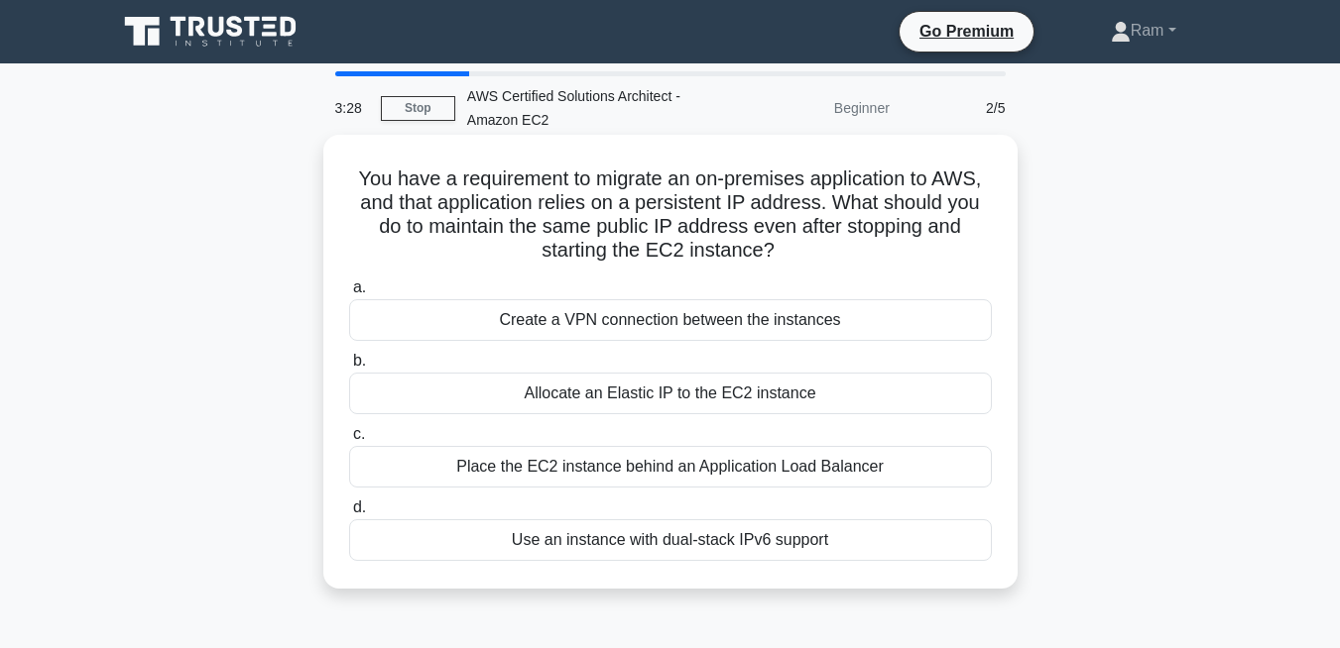
click at [595, 399] on div "Allocate an Elastic IP to the EC2 instance" at bounding box center [670, 394] width 643 height 42
click at [349, 368] on input "b. Allocate an Elastic IP to the EC2 instance" at bounding box center [349, 361] width 0 height 13
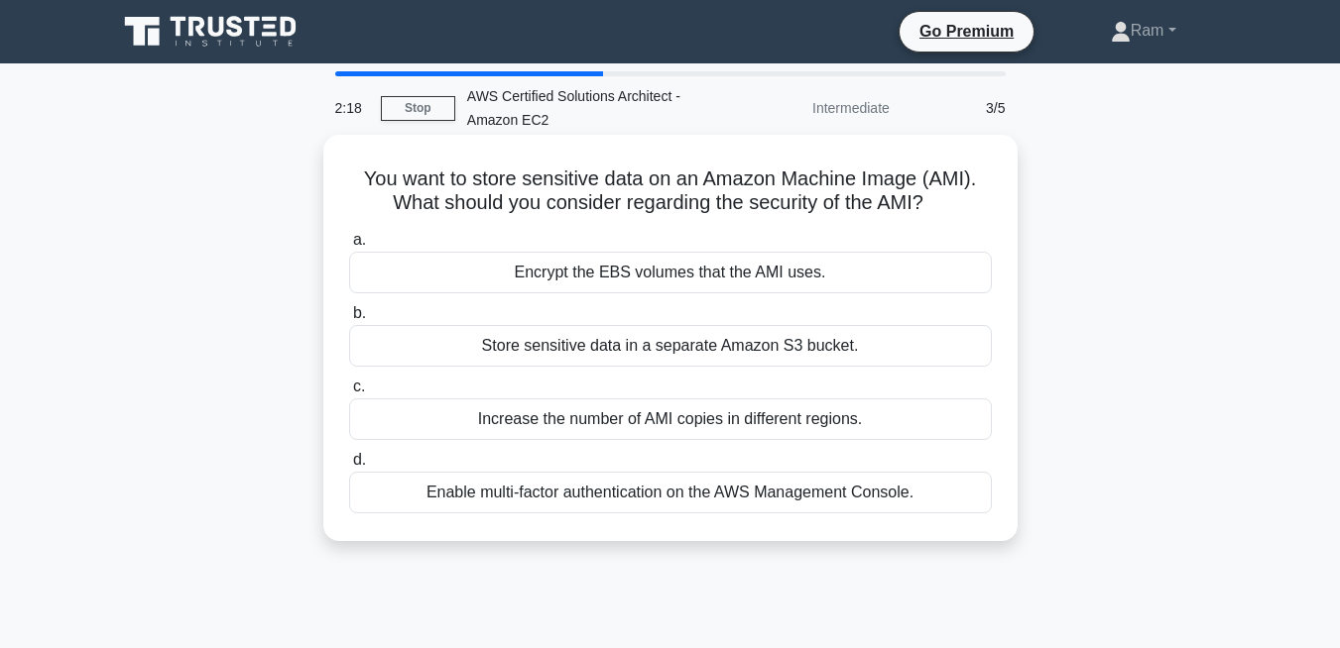
click at [952, 273] on div "Encrypt the EBS volumes that the AMI uses." at bounding box center [670, 273] width 643 height 42
click at [349, 247] on input "a. Encrypt the EBS volumes that the AMI uses." at bounding box center [349, 240] width 0 height 13
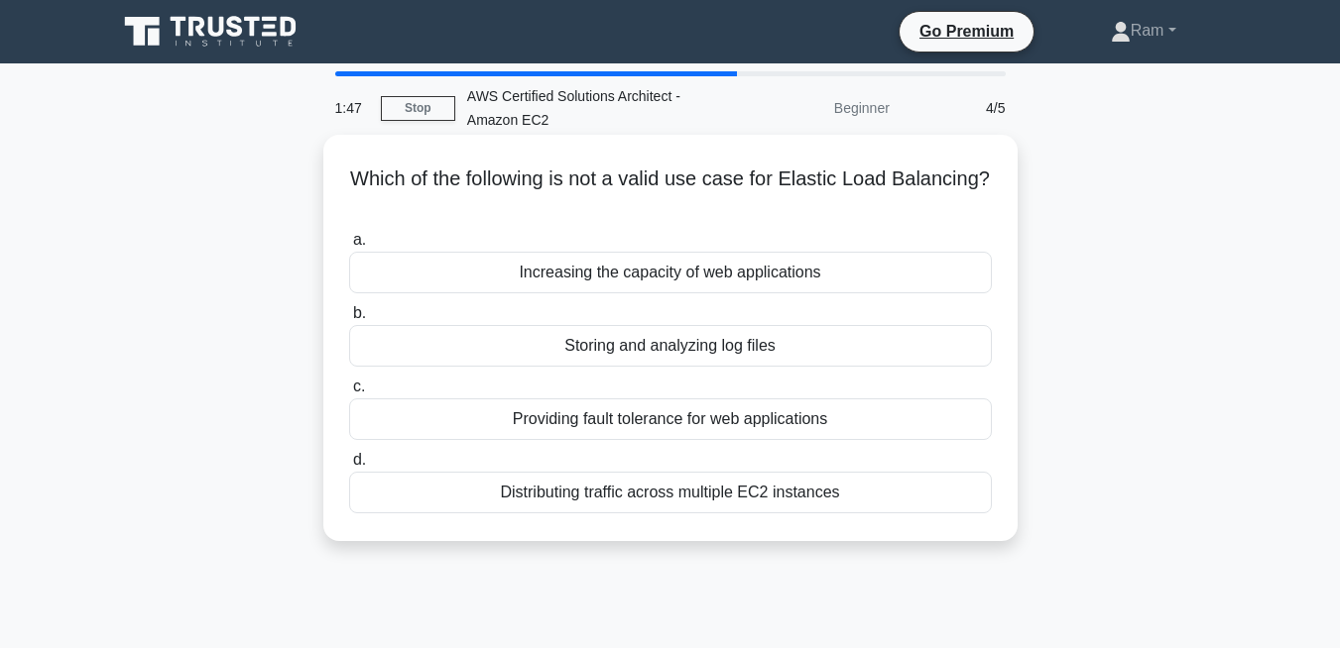
click at [815, 351] on div "Storing and analyzing log files" at bounding box center [670, 346] width 643 height 42
click at [349, 320] on input "b. Storing and analyzing log files" at bounding box center [349, 313] width 0 height 13
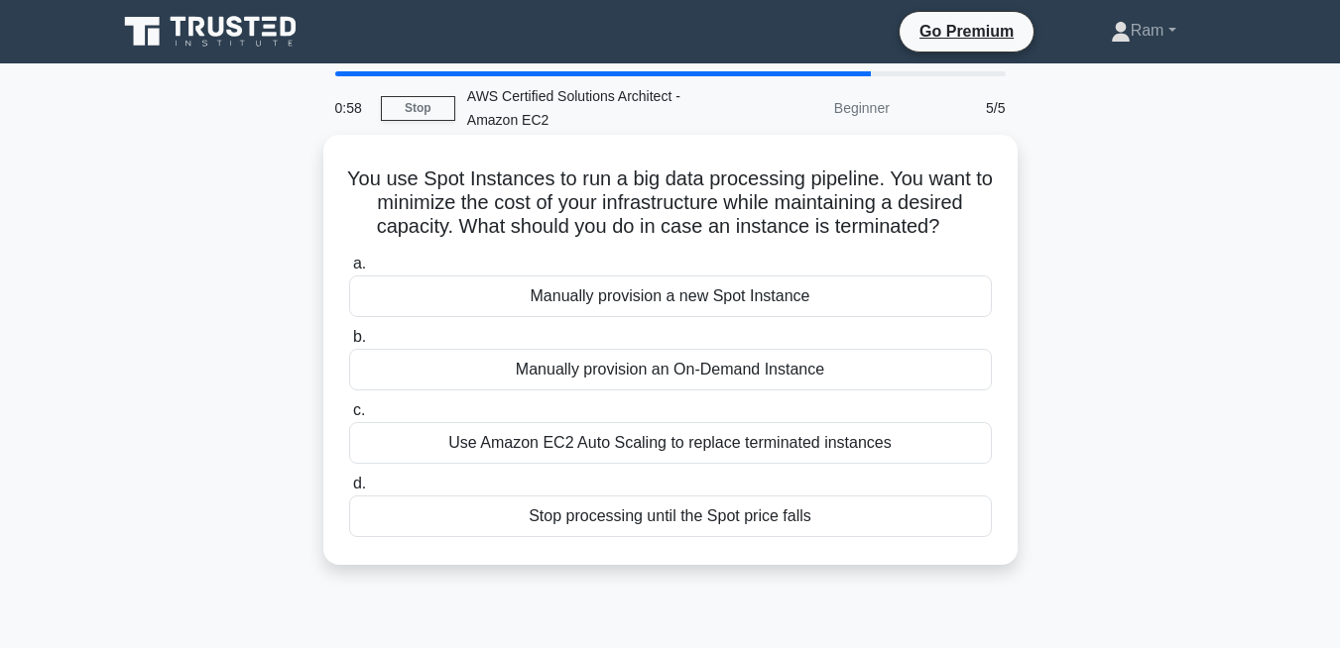
click at [913, 449] on div "Use Amazon EC2 Auto Scaling to replace terminated instances" at bounding box center [670, 443] width 643 height 42
click at [349, 417] on input "c. Use Amazon EC2 Auto Scaling to replace terminated instances" at bounding box center [349, 411] width 0 height 13
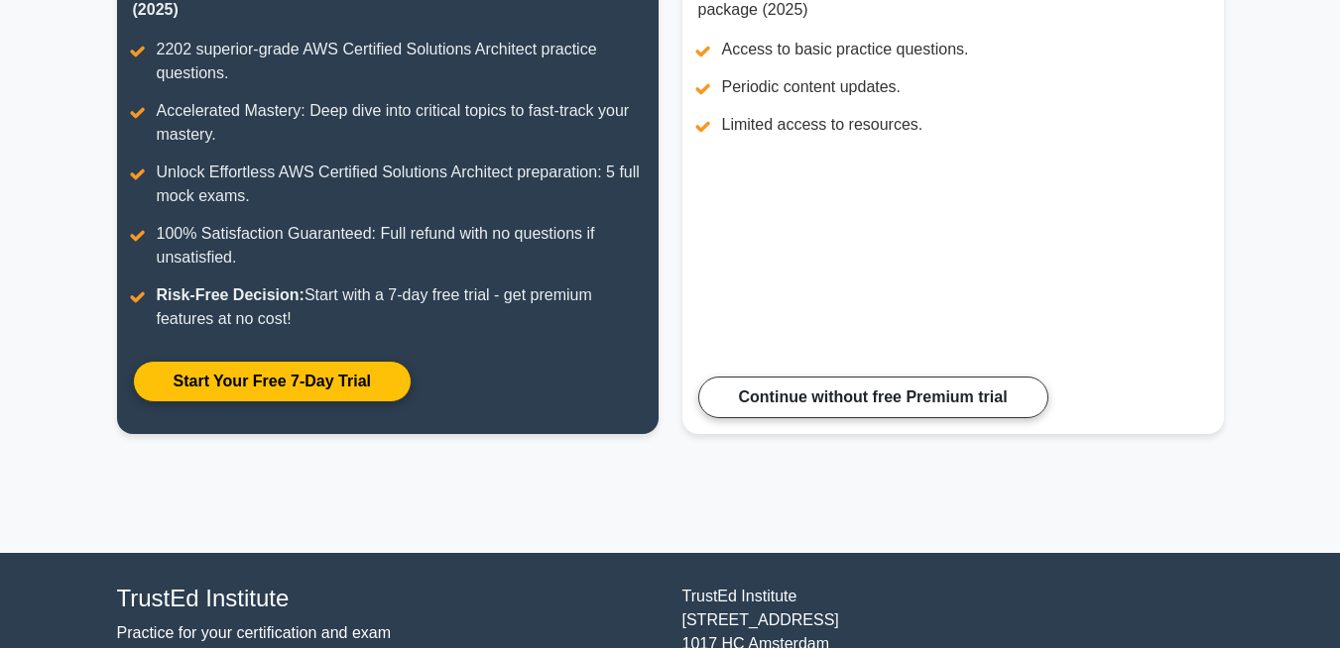
scroll to position [342, 0]
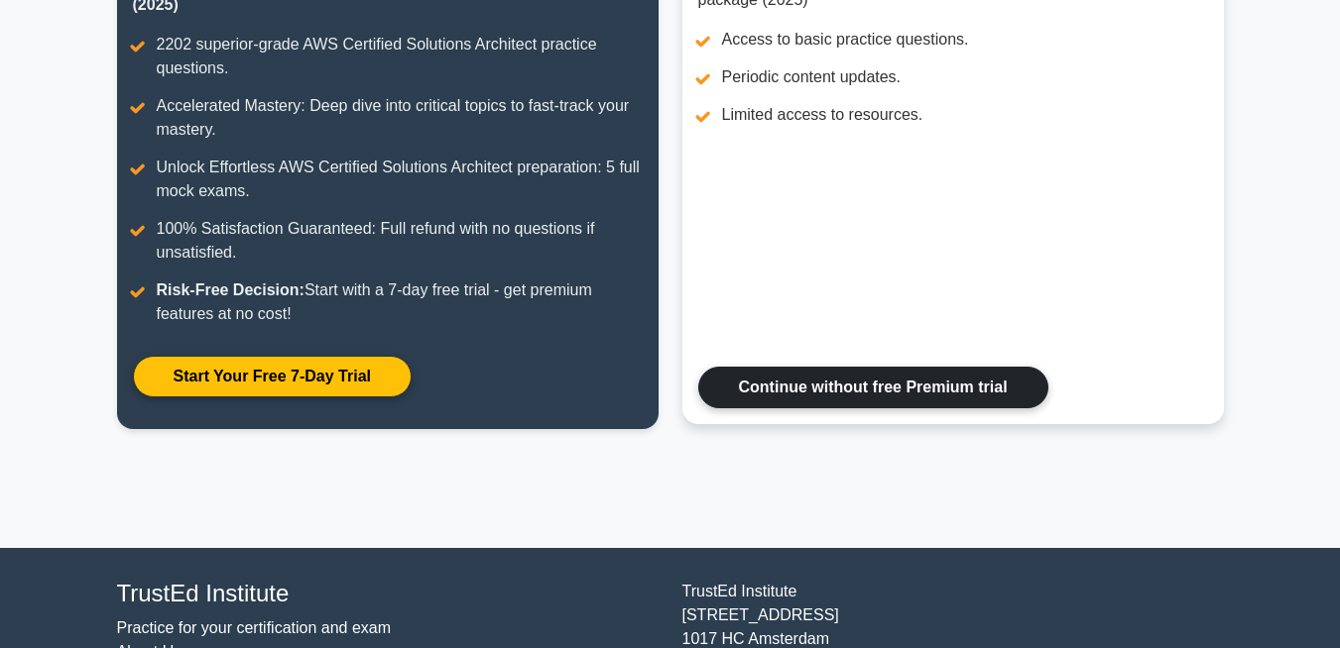
click at [984, 404] on link "Continue without free Premium trial" at bounding box center [873, 388] width 350 height 42
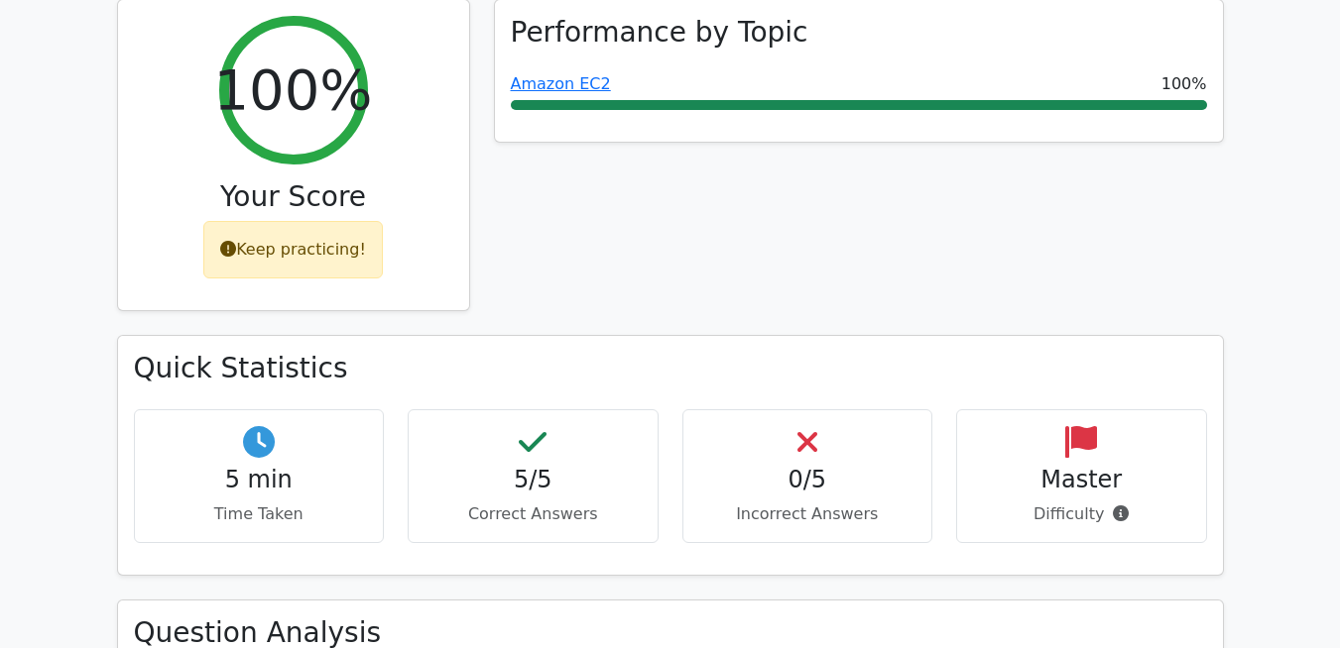
scroll to position [833, 0]
